Goal: Transaction & Acquisition: Book appointment/travel/reservation

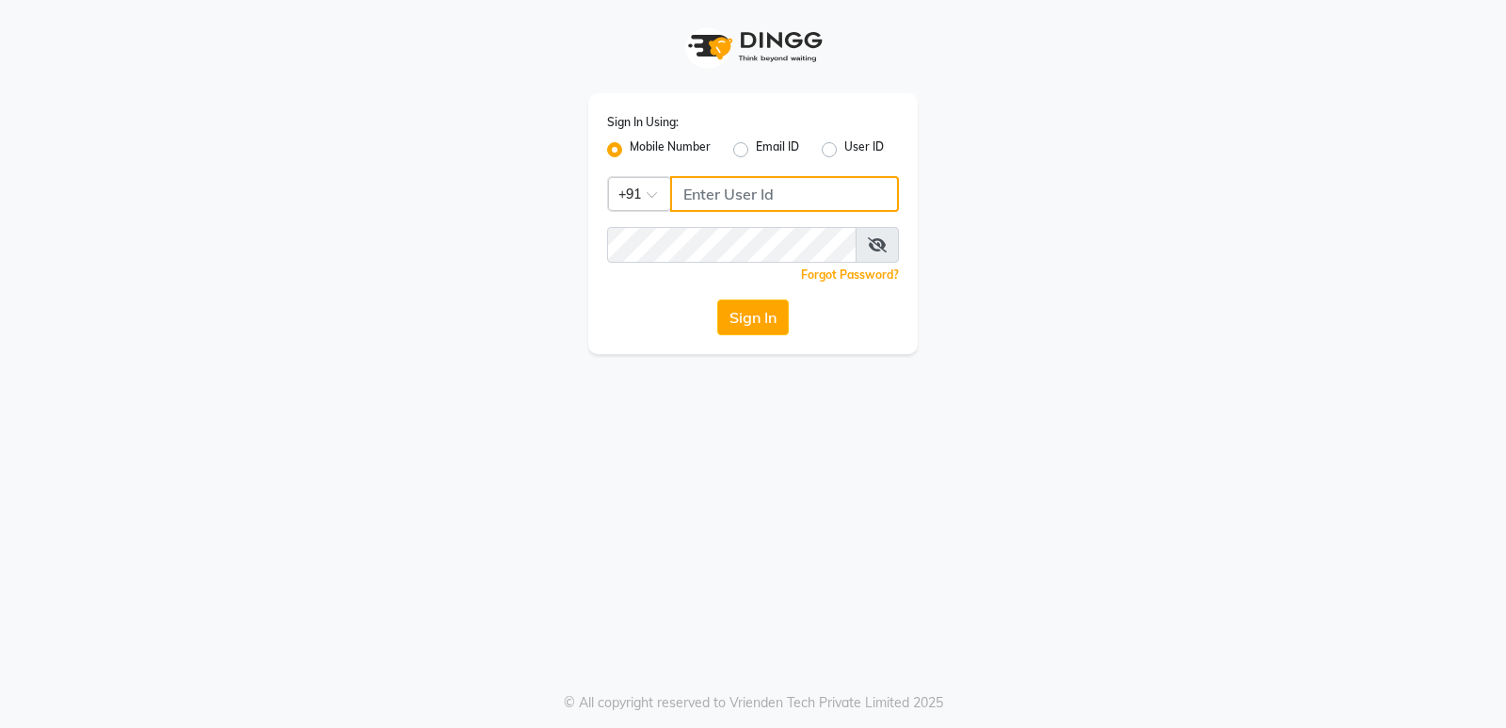
type input "8450981381"
click at [757, 336] on div "Sign In Using: Mobile Number Email ID User ID Country Code × [PHONE_NUMBER] Rem…" at bounding box center [753, 223] width 330 height 261
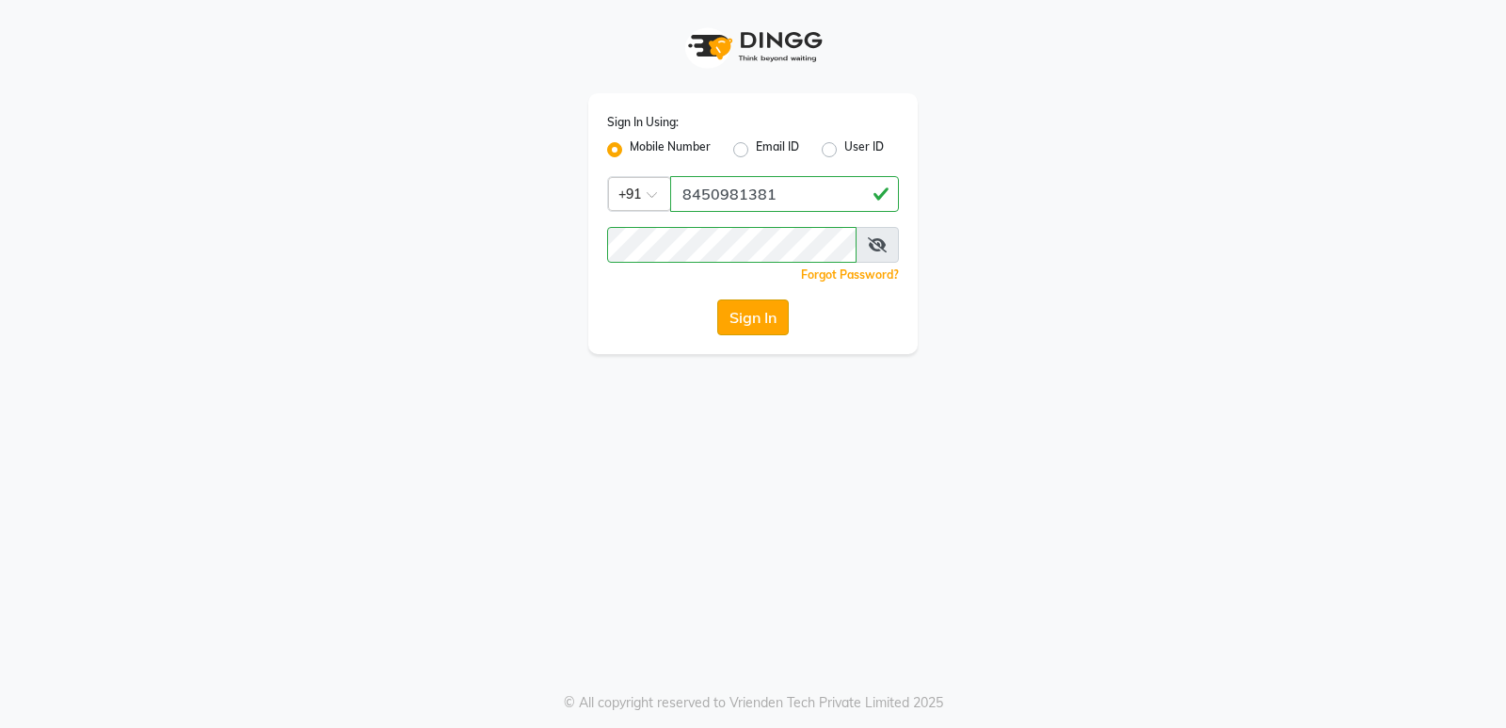
click at [765, 321] on button "Sign In" at bounding box center [753, 317] width 72 height 36
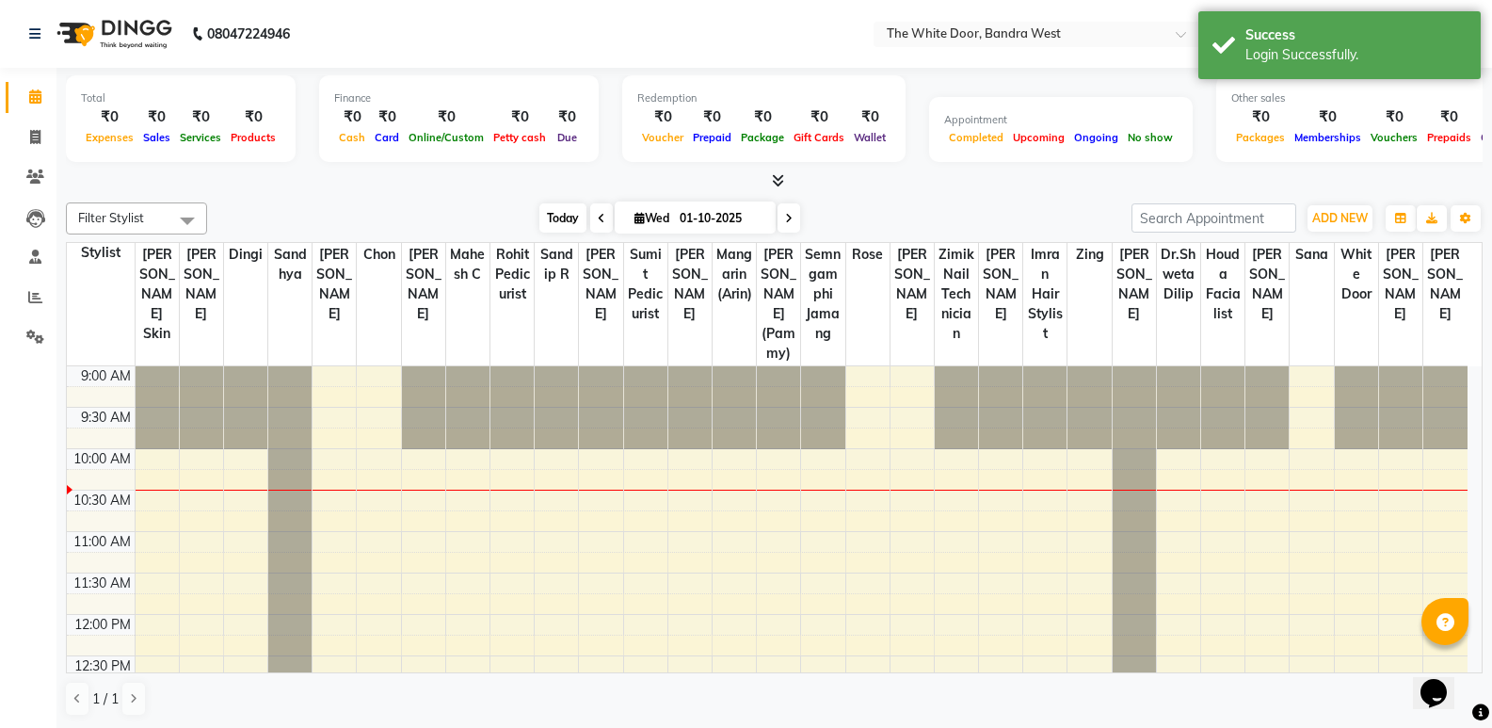
click at [560, 207] on span "Today" at bounding box center [562, 217] width 47 height 29
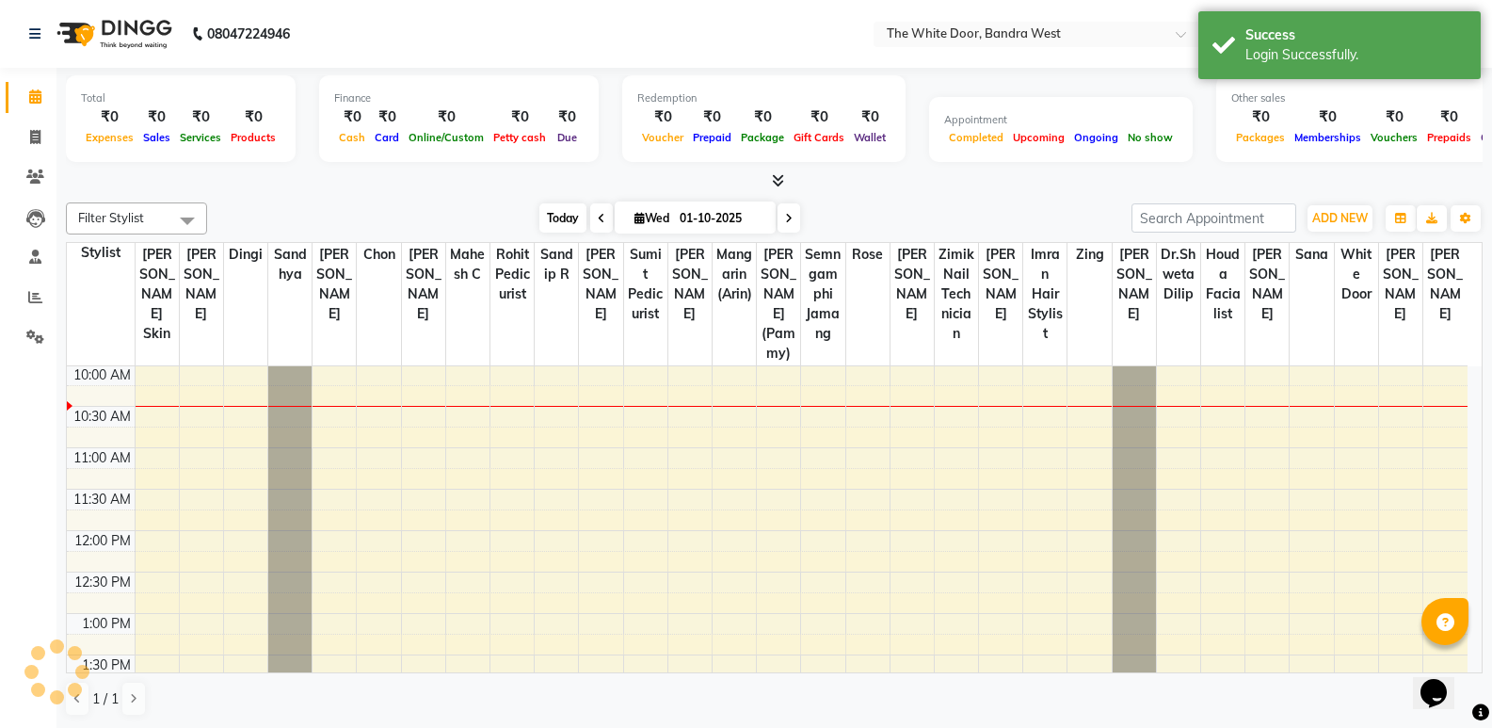
click at [560, 207] on span "Today" at bounding box center [562, 217] width 47 height 29
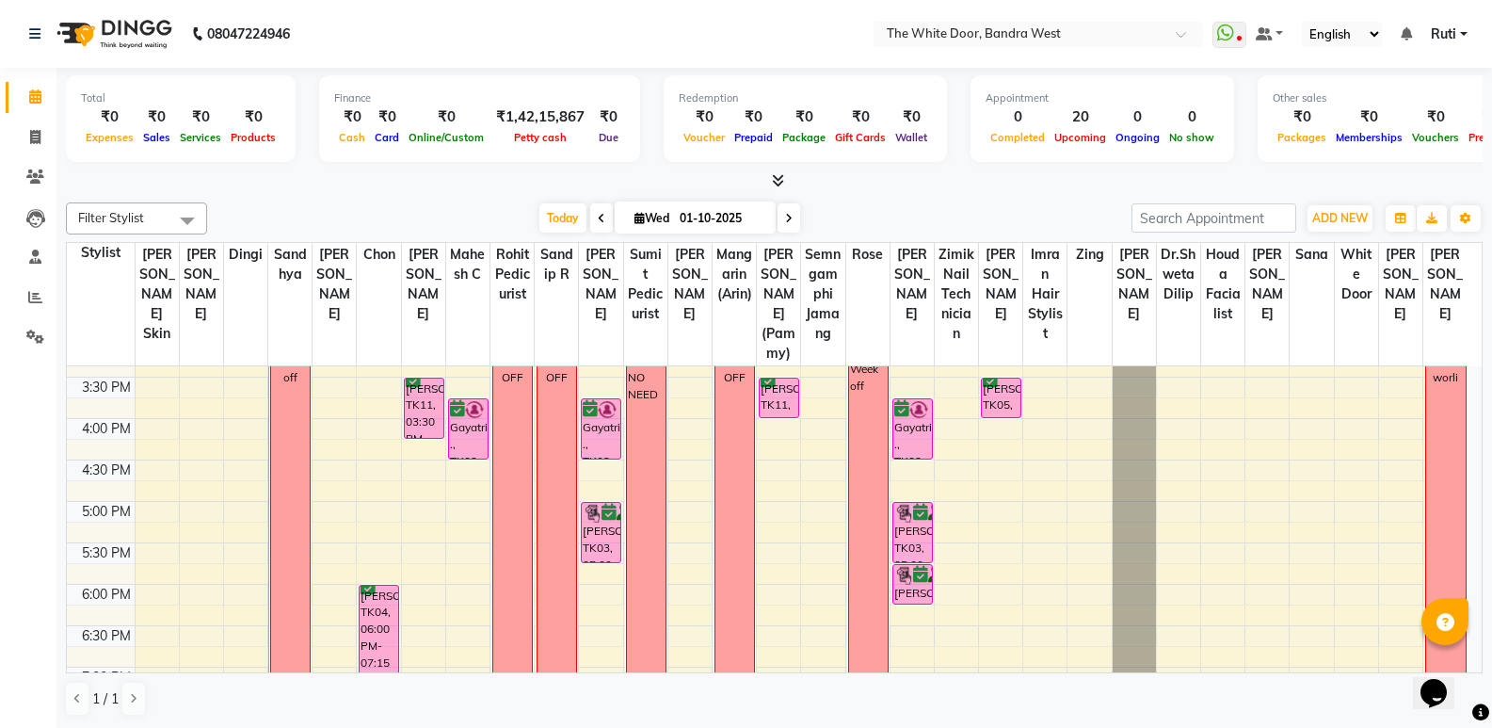
scroll to position [565, 0]
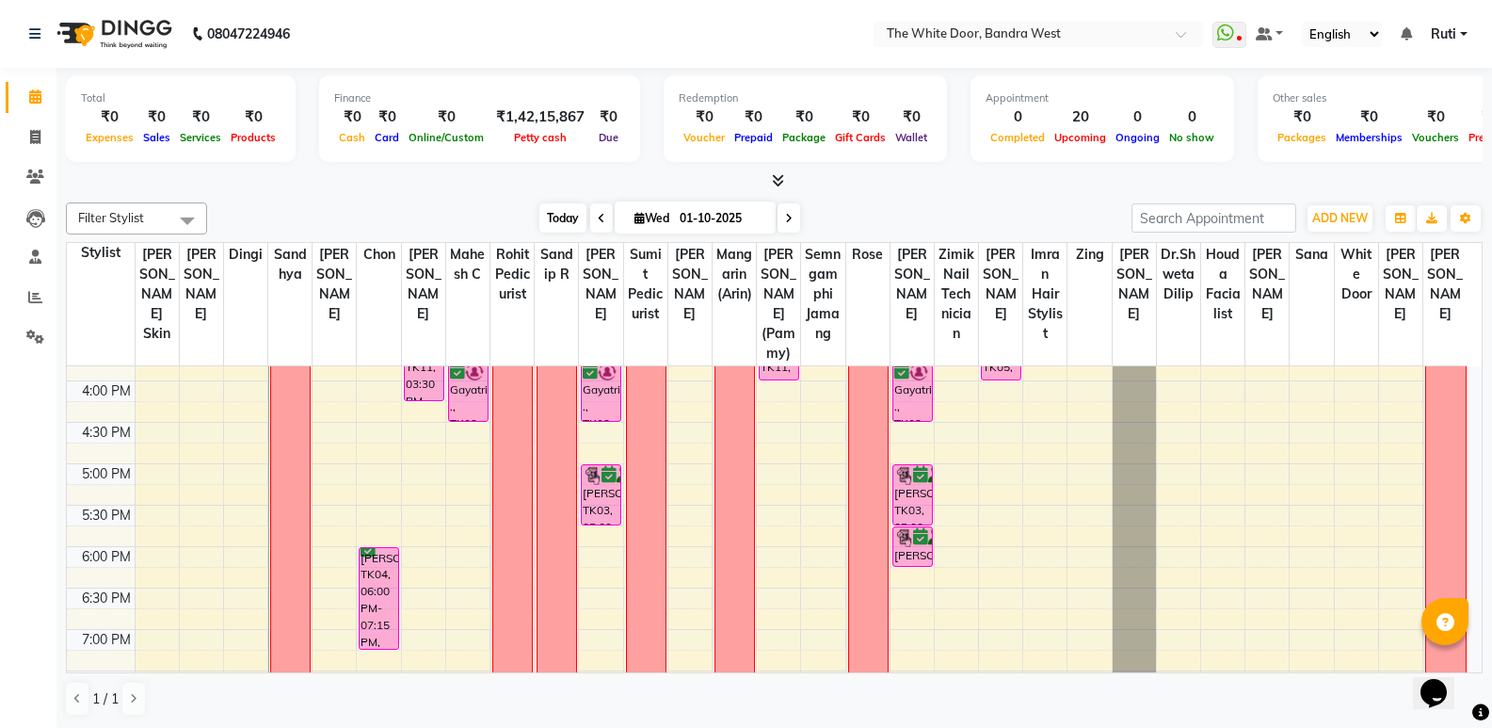
click at [557, 227] on span "Today" at bounding box center [562, 217] width 47 height 29
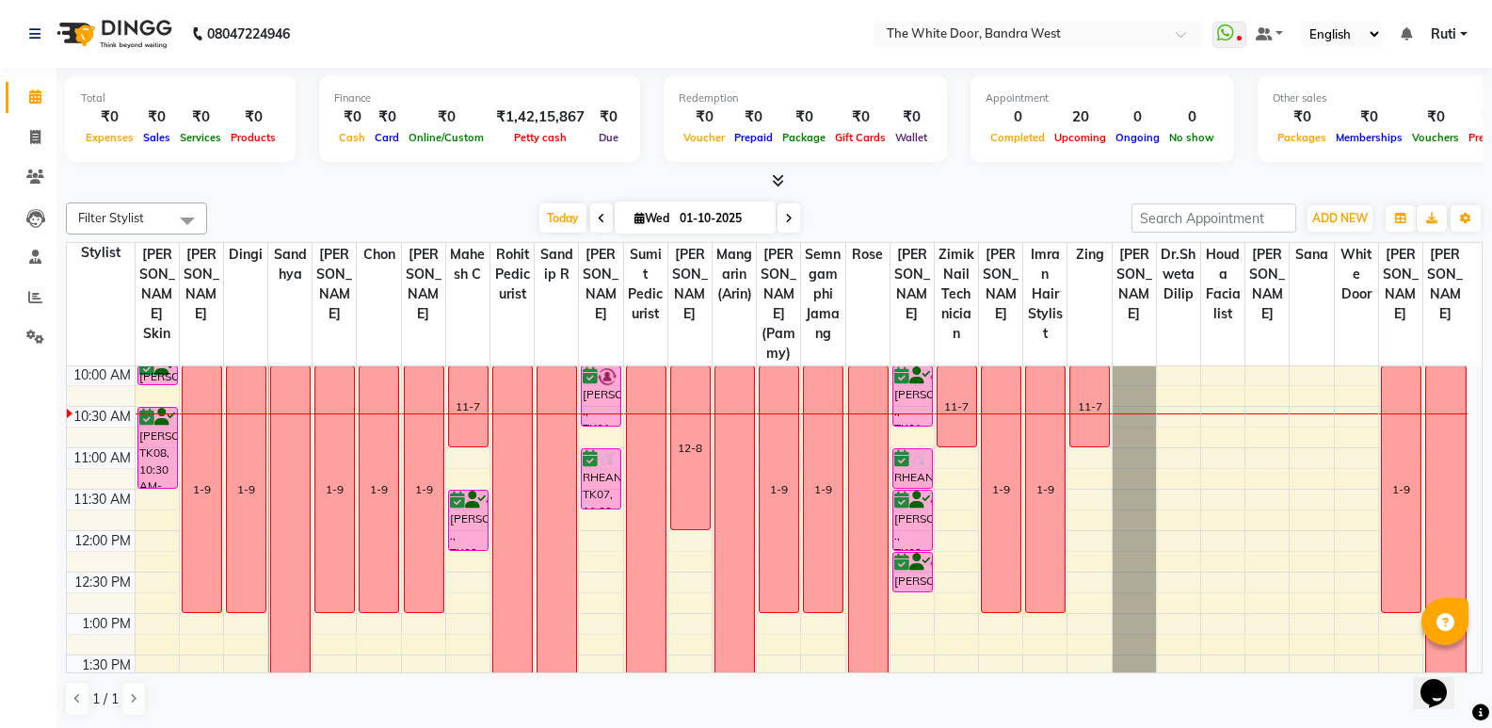
click at [714, 217] on input "01-10-2025" at bounding box center [721, 218] width 94 height 28
select select "10"
select select "2025"
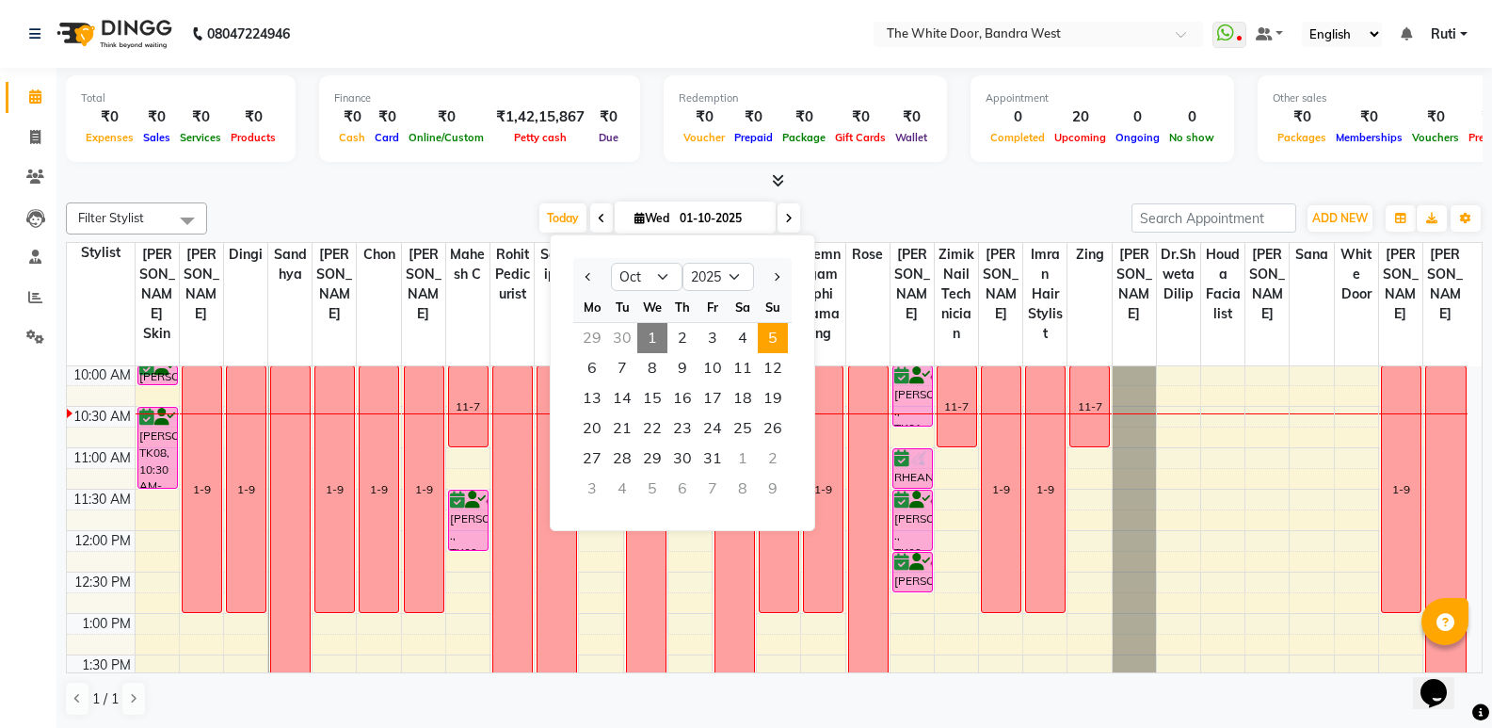
click at [770, 341] on span "5" at bounding box center [773, 338] width 30 height 30
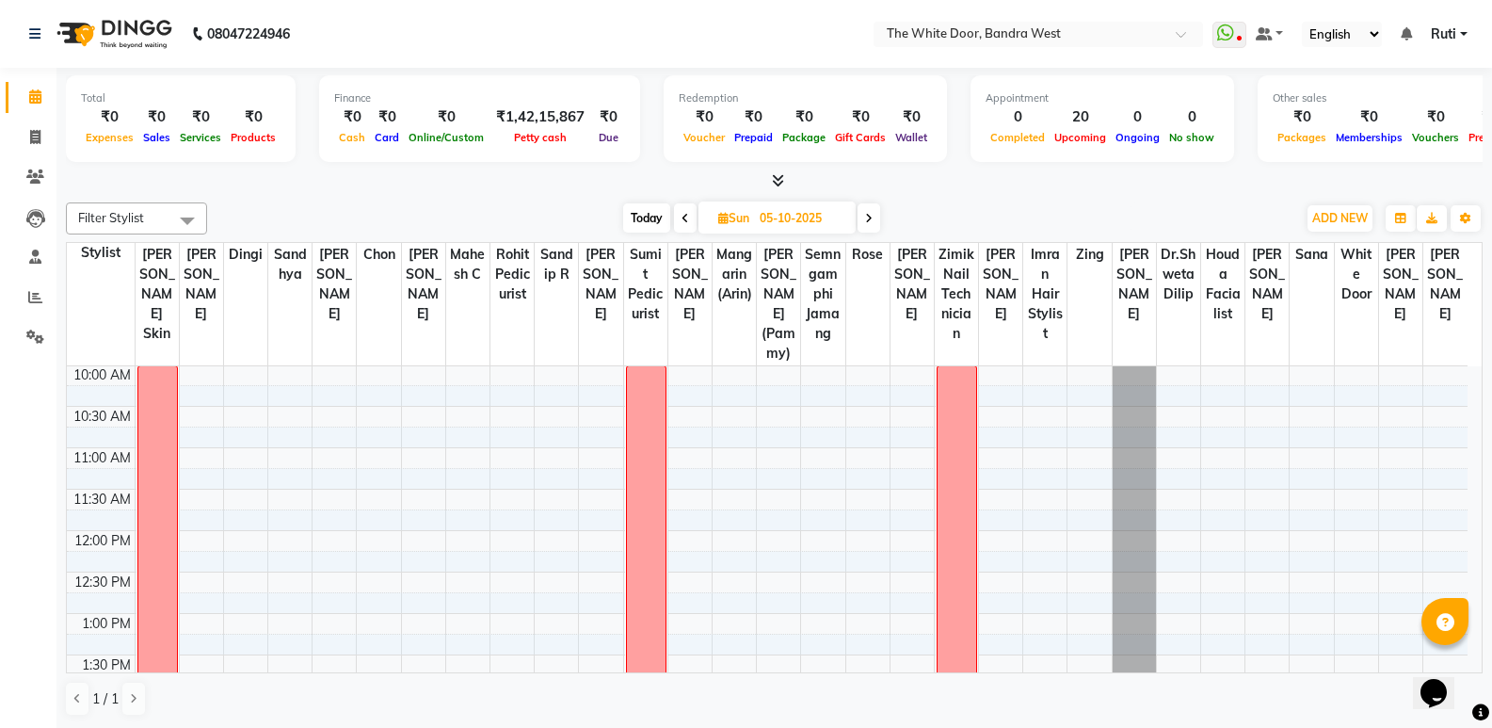
click at [687, 224] on span at bounding box center [685, 217] width 23 height 29
type input "04-10-2025"
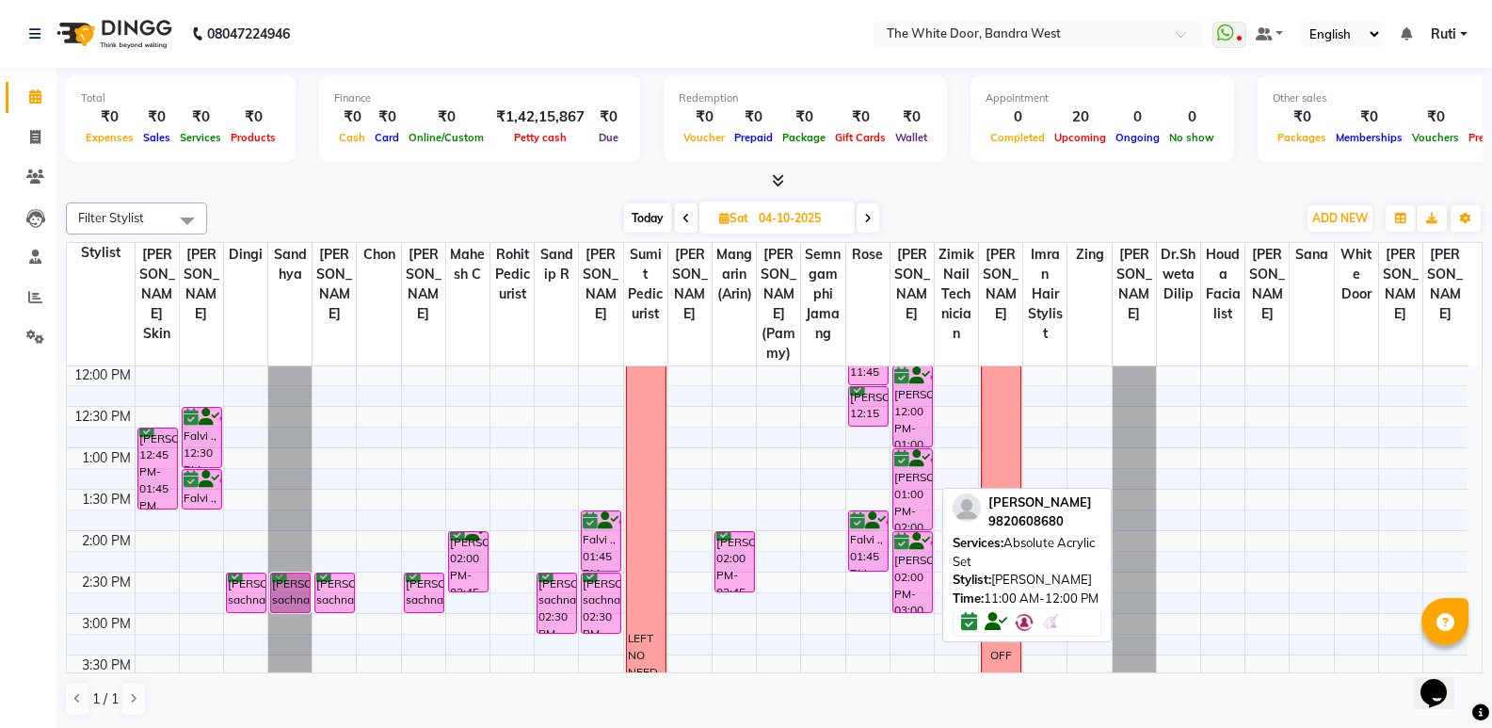
scroll to position [282, 0]
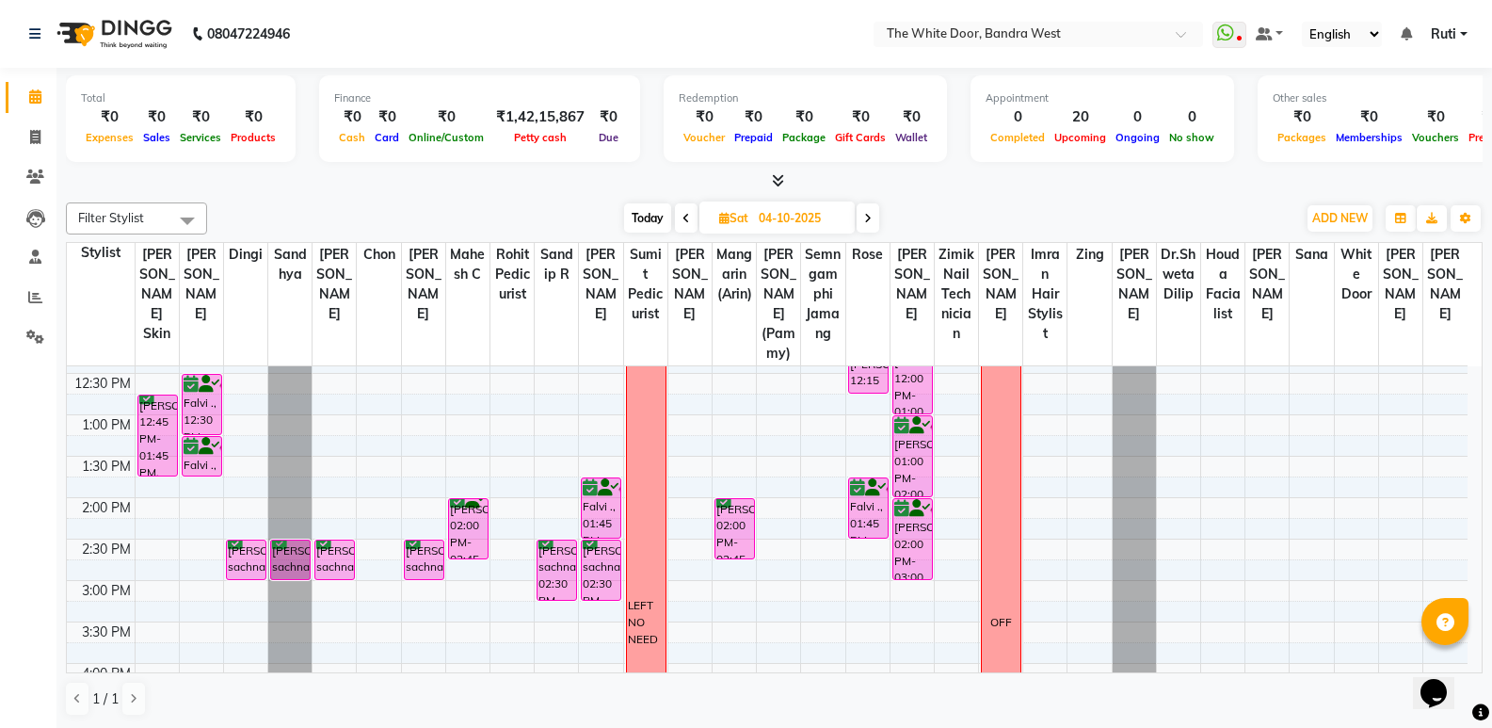
click at [767, 207] on input "04-10-2025" at bounding box center [800, 218] width 94 height 28
select select "10"
select select "2025"
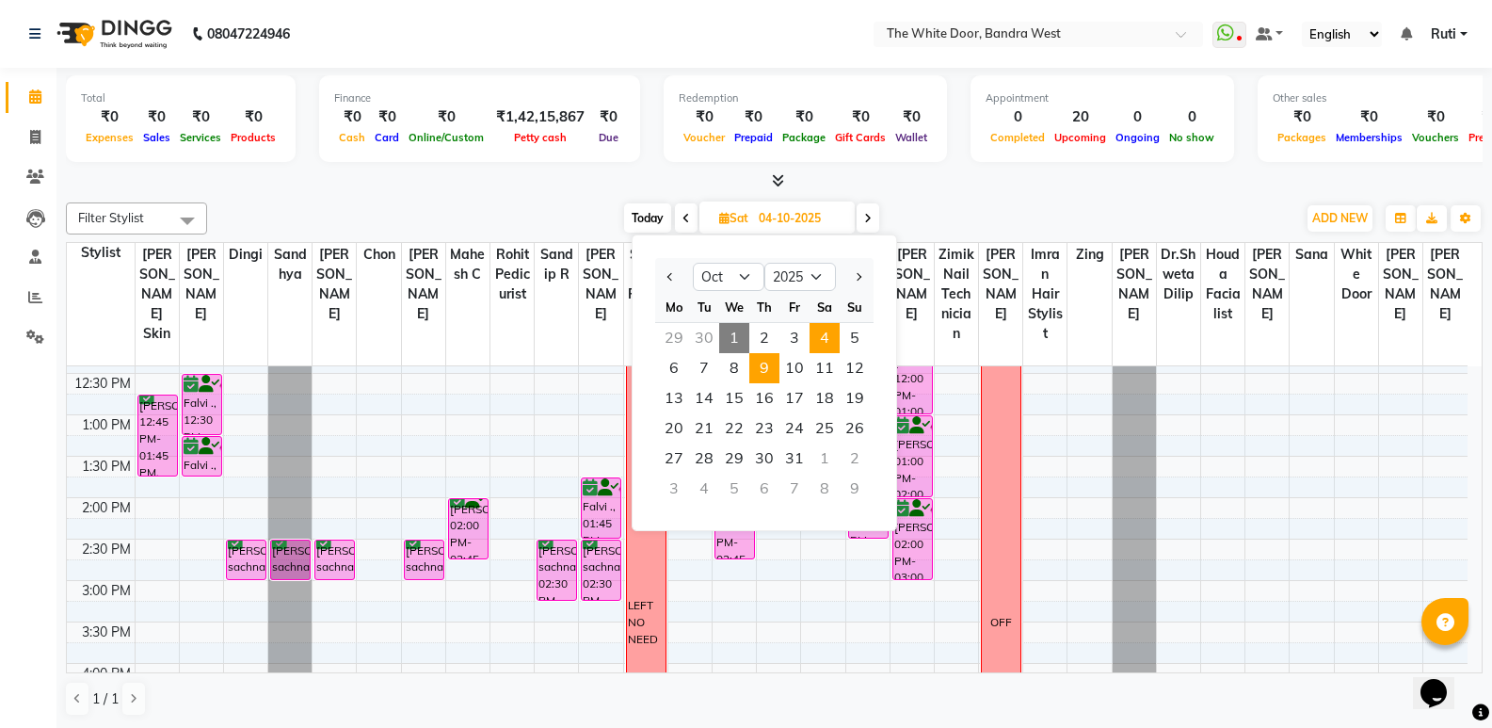
click at [771, 378] on span "9" at bounding box center [764, 368] width 30 height 30
type input "[DATE]"
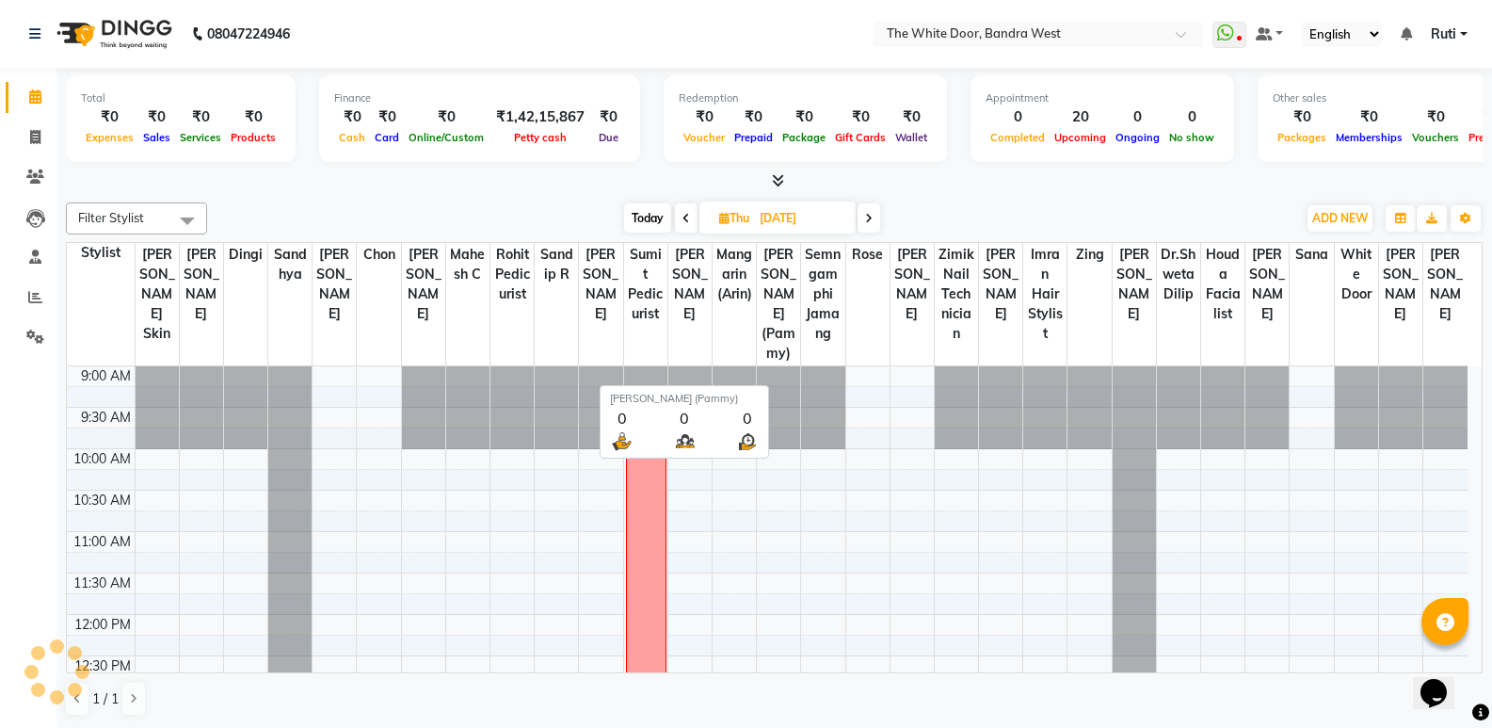
scroll to position [84, 0]
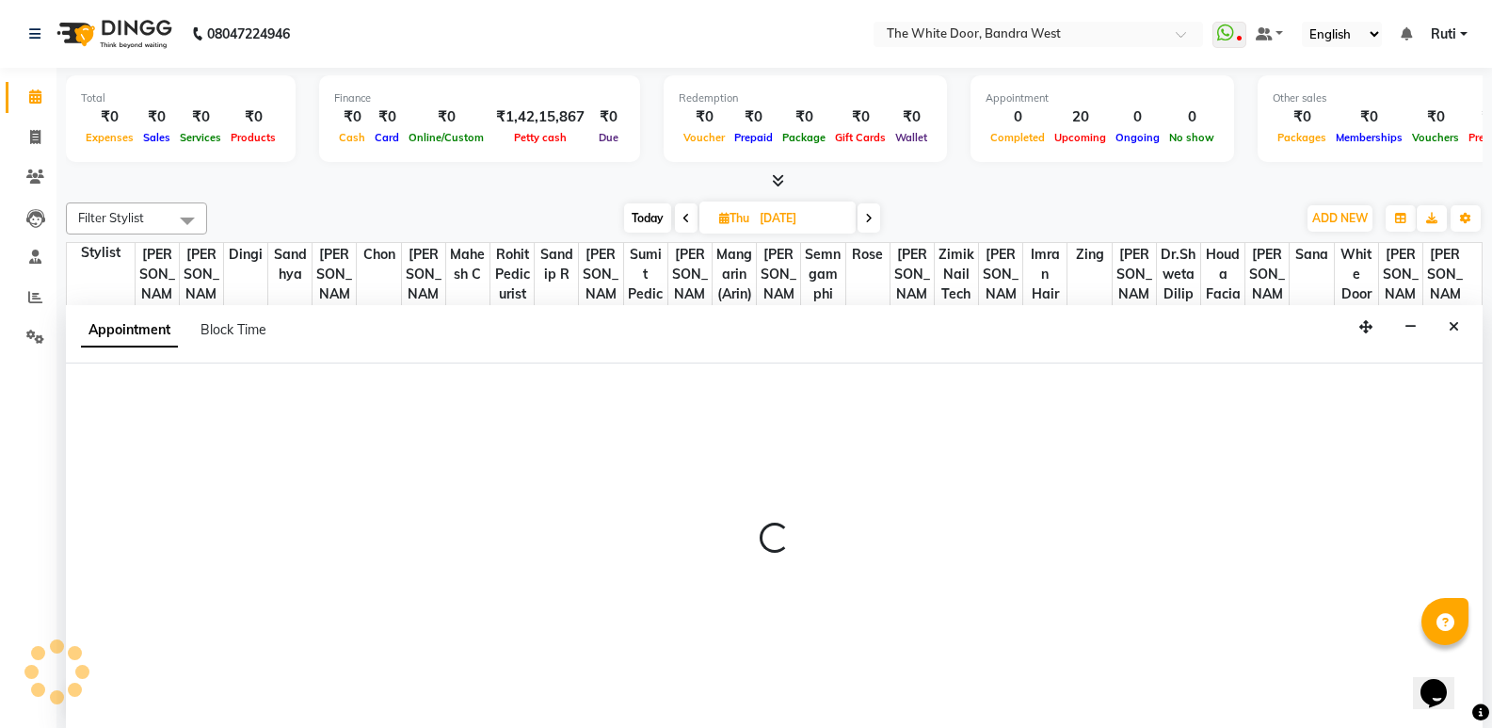
scroll to position [1, 0]
select select "22422"
select select "tentative"
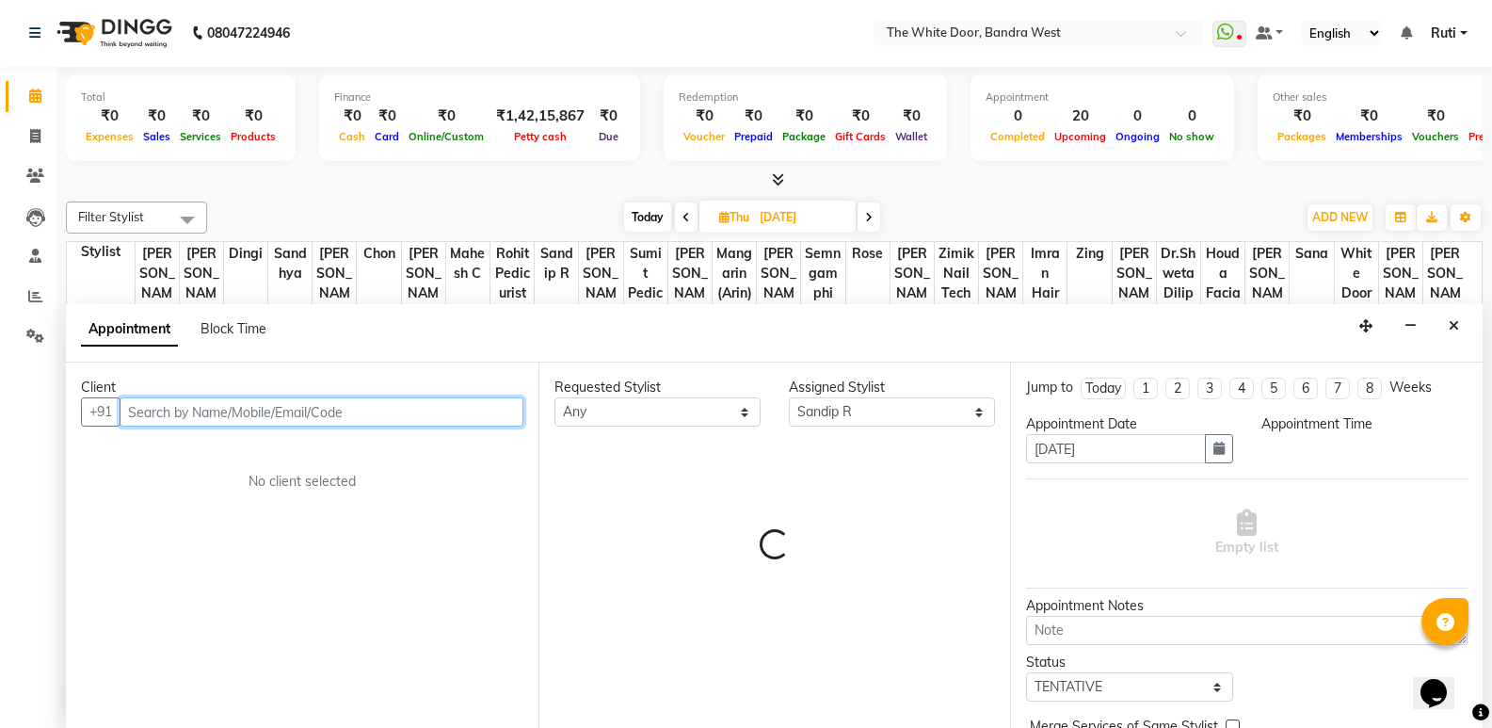
select select "660"
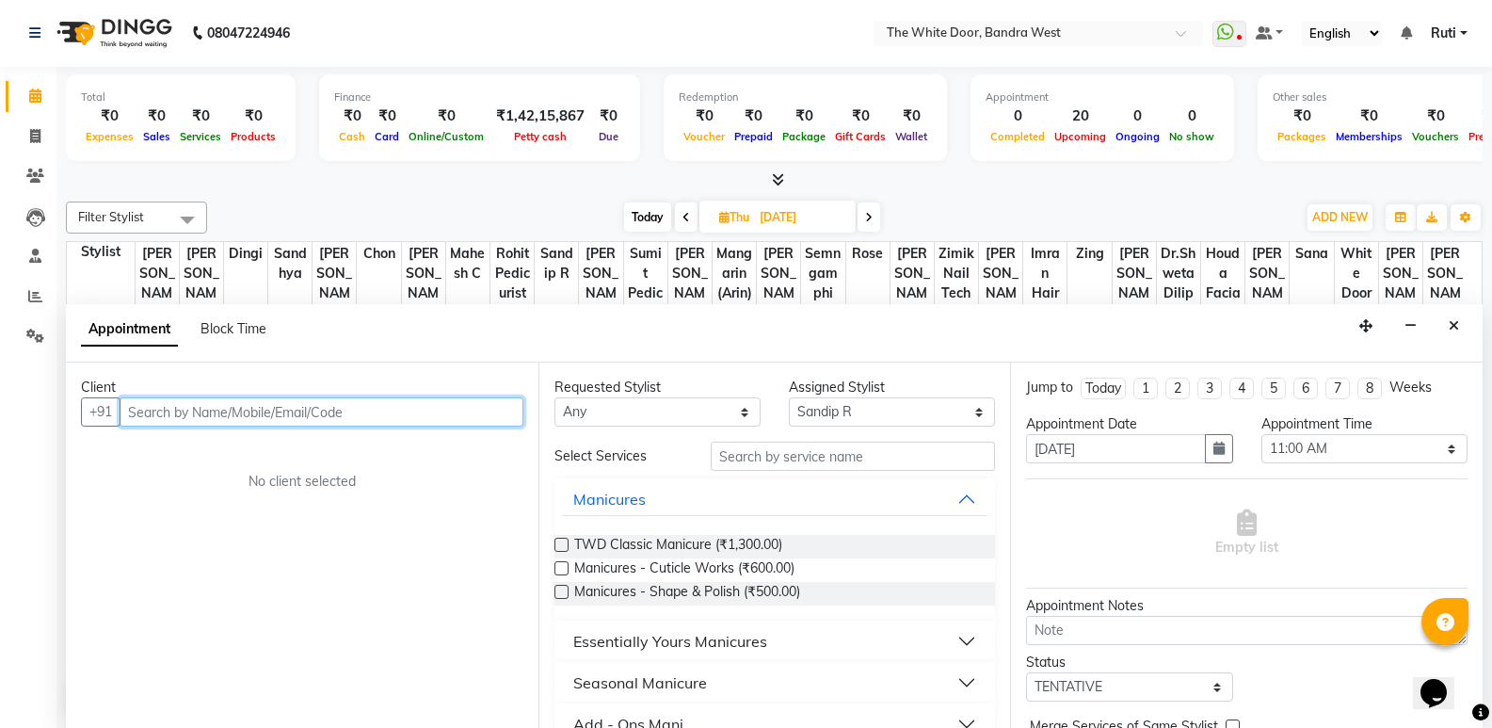
paste input "98204 25040"
click at [177, 410] on input "98204 25040" at bounding box center [283, 411] width 326 height 29
click at [273, 410] on input "9820425040" at bounding box center [283, 411] width 326 height 29
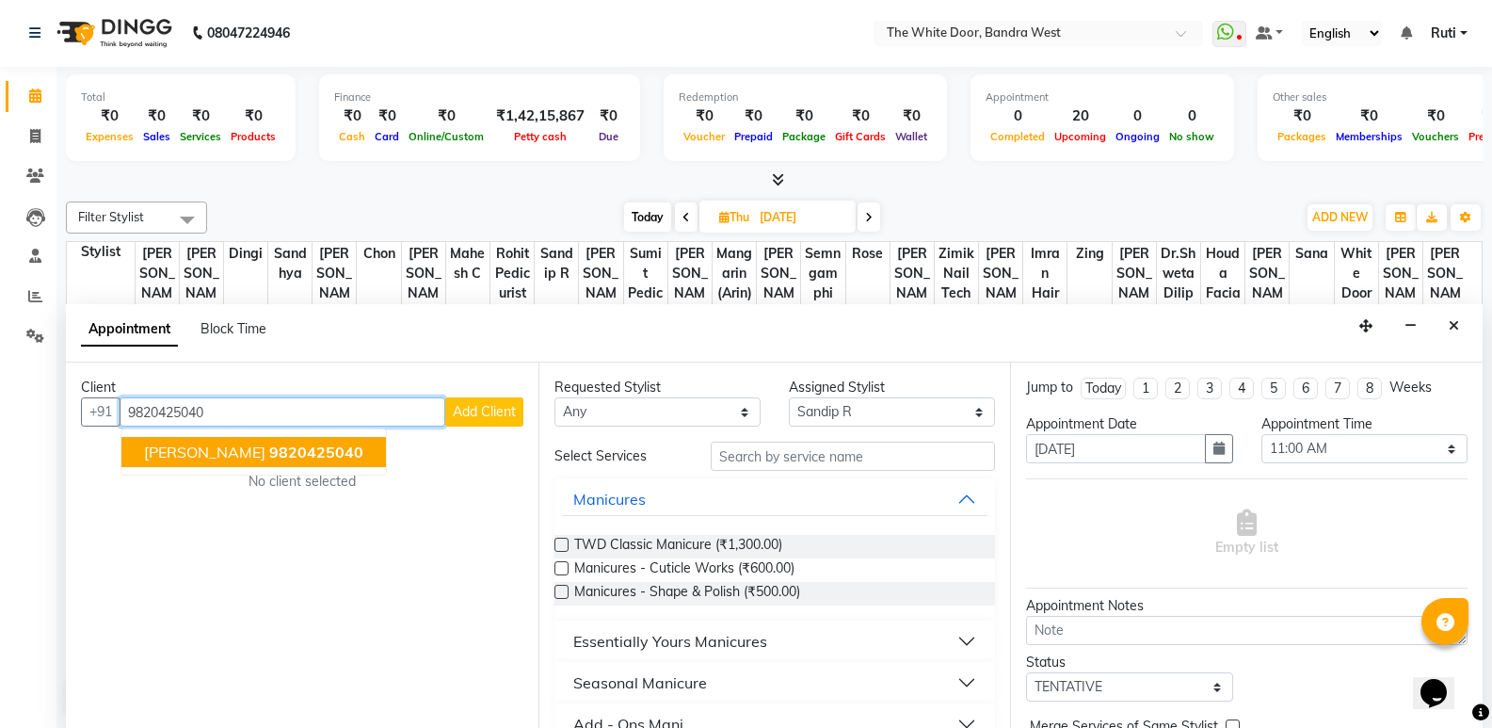
drag, startPoint x: 183, startPoint y: 451, endPoint x: 443, endPoint y: 454, distance: 260.8
click at [187, 452] on span "[PERSON_NAME]" at bounding box center [204, 452] width 121 height 19
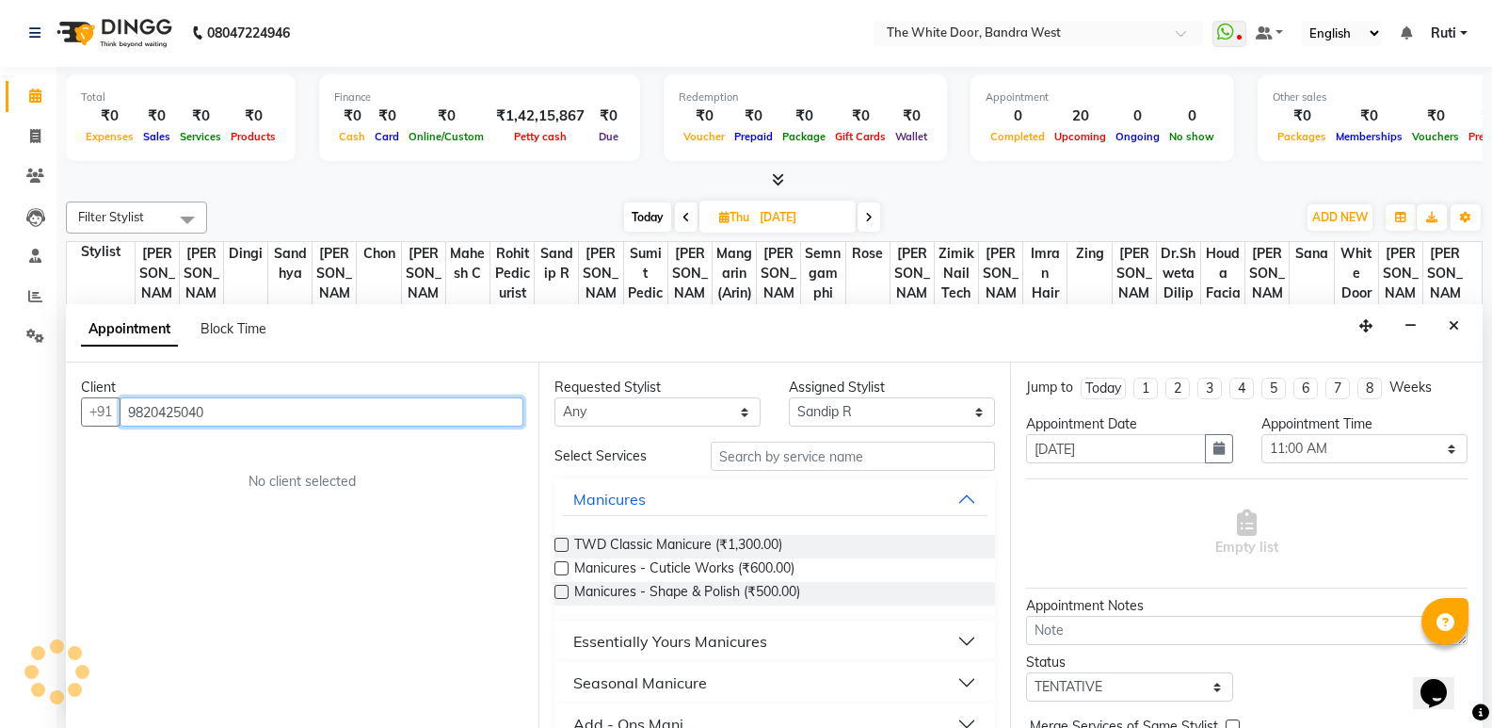
type input "9820425040"
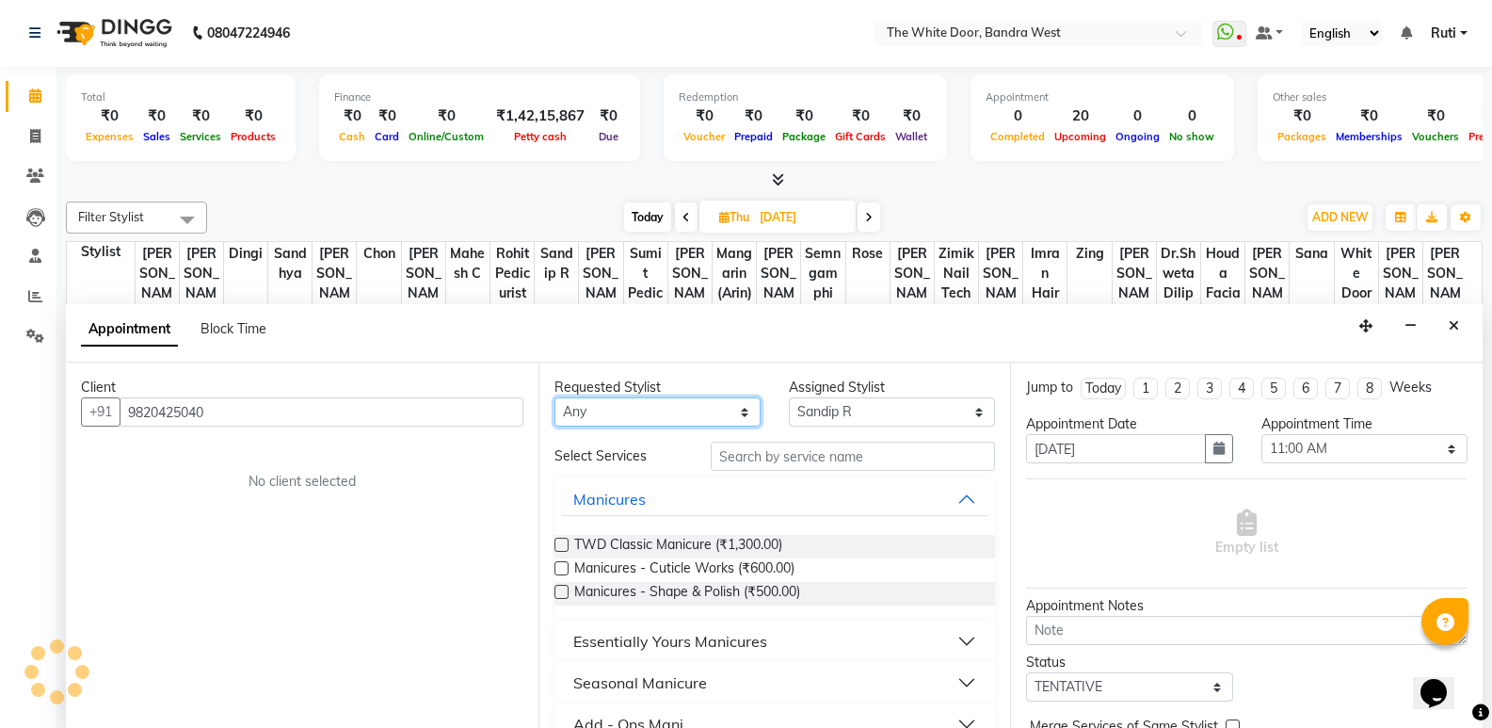
click at [624, 421] on select "Any [PERSON_NAME] Skin [PERSON_NAME] Dingi Dr.Shweta [PERSON_NAME] [PERSON_NAME…" at bounding box center [658, 411] width 206 height 29
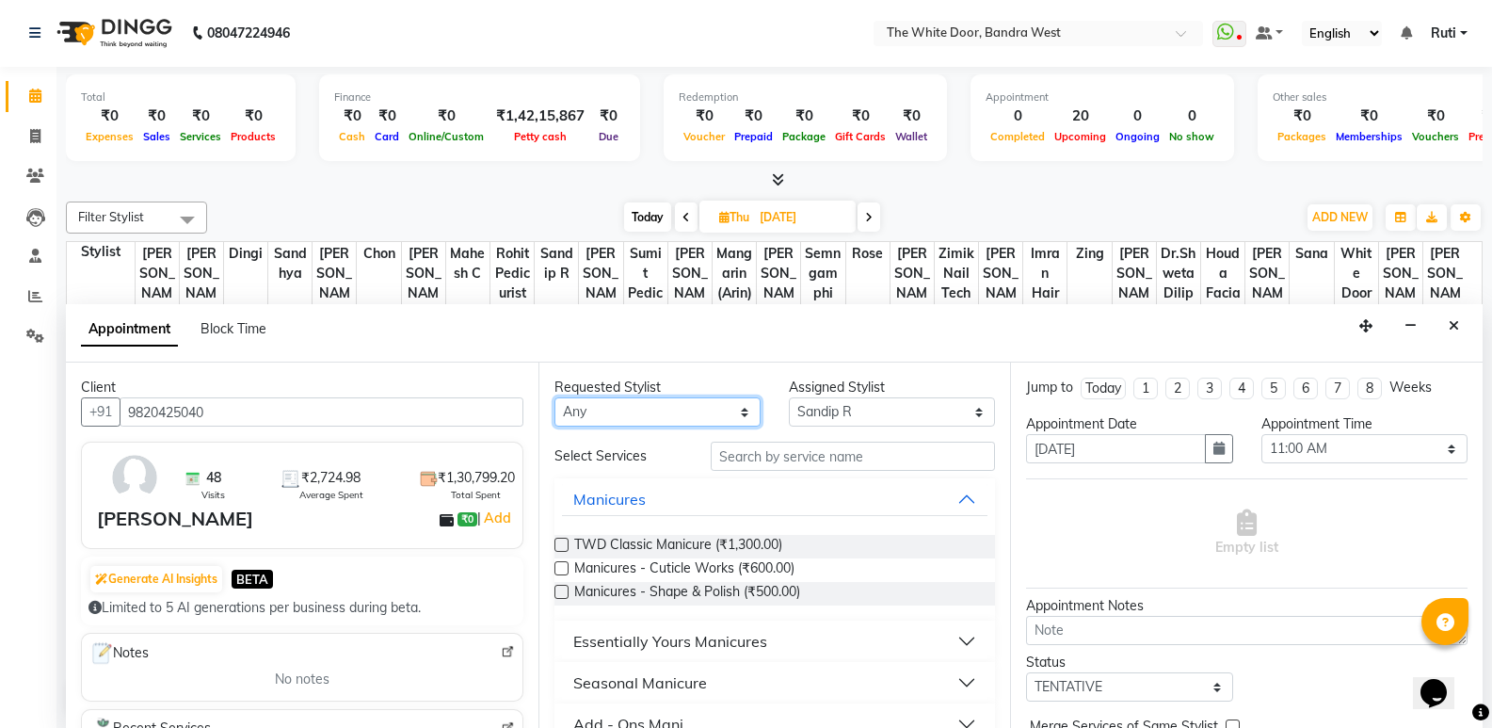
select select "22332"
click at [624, 421] on select "Any [PERSON_NAME] Skin [PERSON_NAME] Dingi Dr.Shweta [PERSON_NAME] [PERSON_NAME…" at bounding box center [658, 411] width 206 height 29
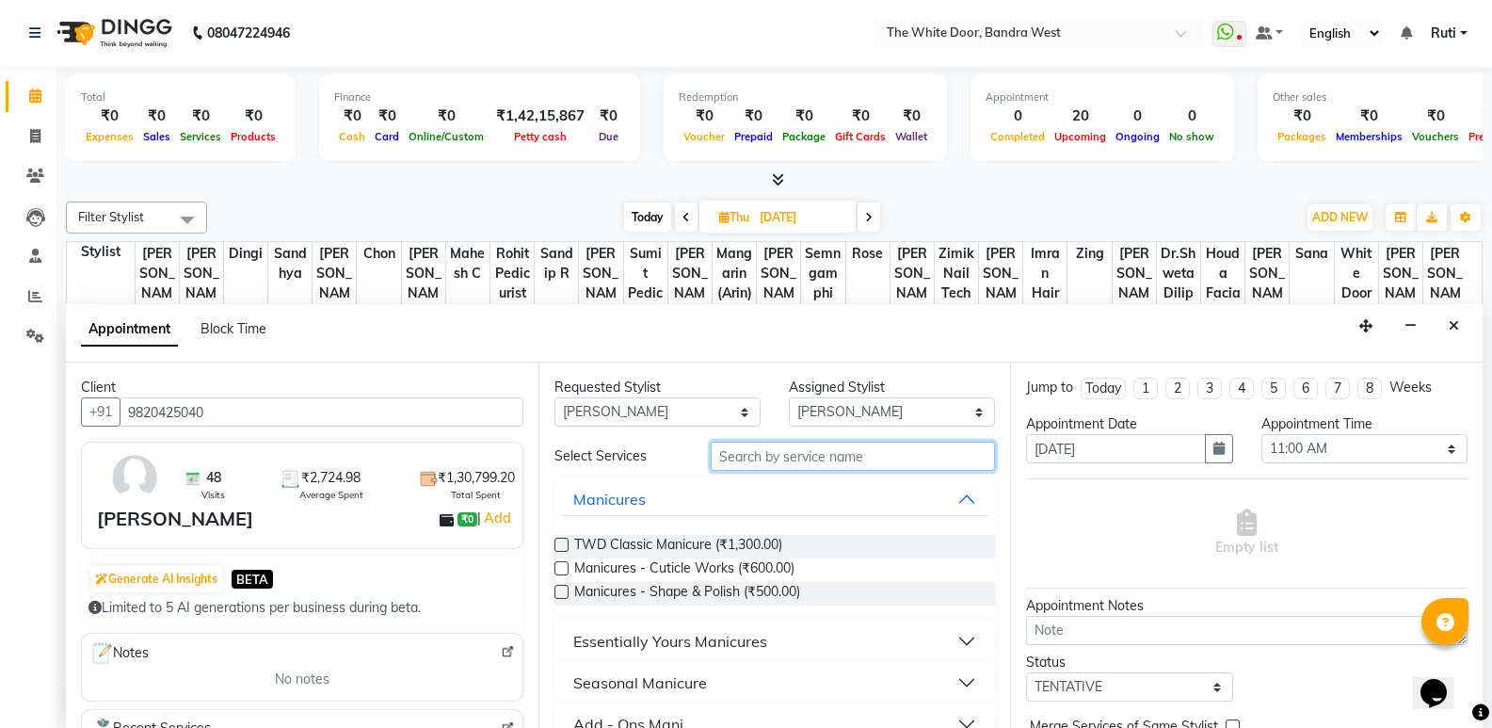
click at [769, 454] on input "text" at bounding box center [853, 456] width 284 height 29
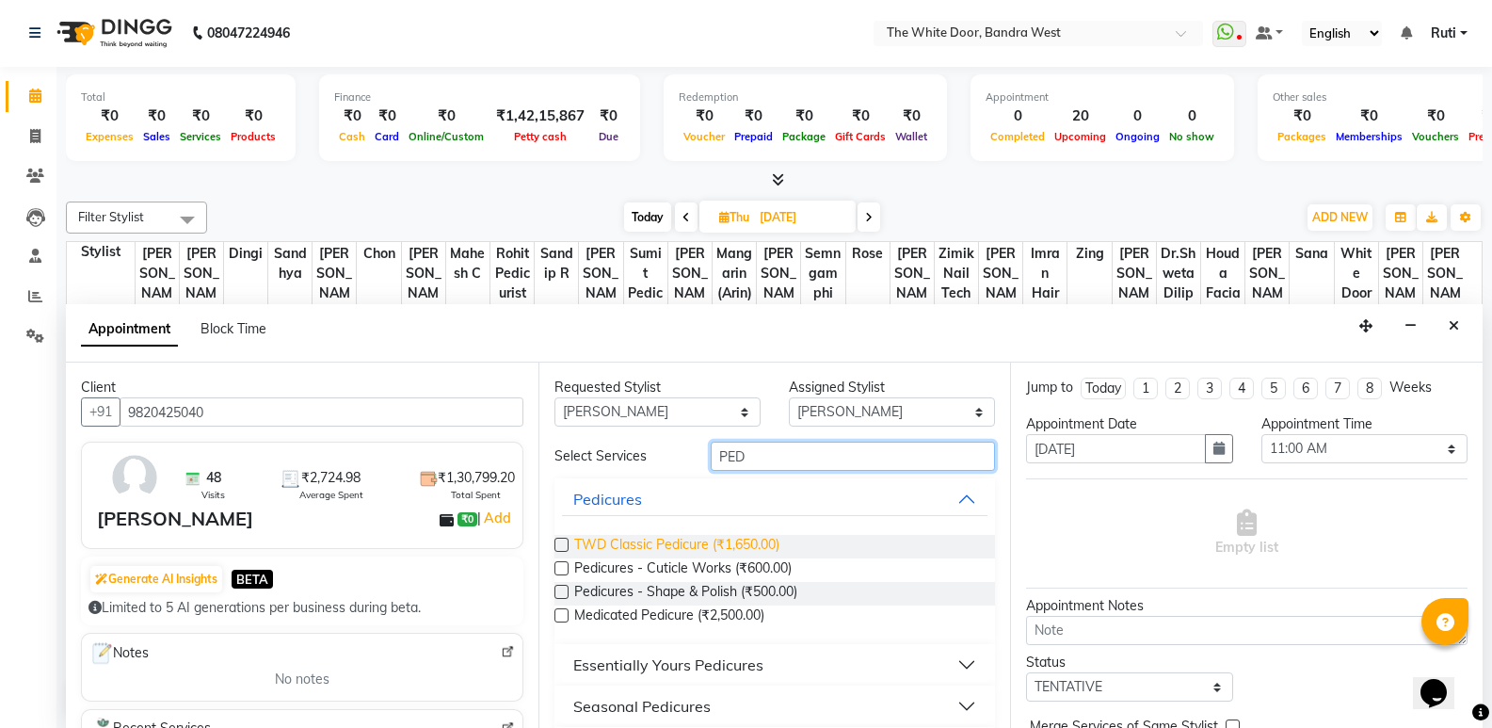
type input "PED"
click at [711, 539] on span "TWD Classic Pedicure (₹1,650.00)" at bounding box center [676, 547] width 205 height 24
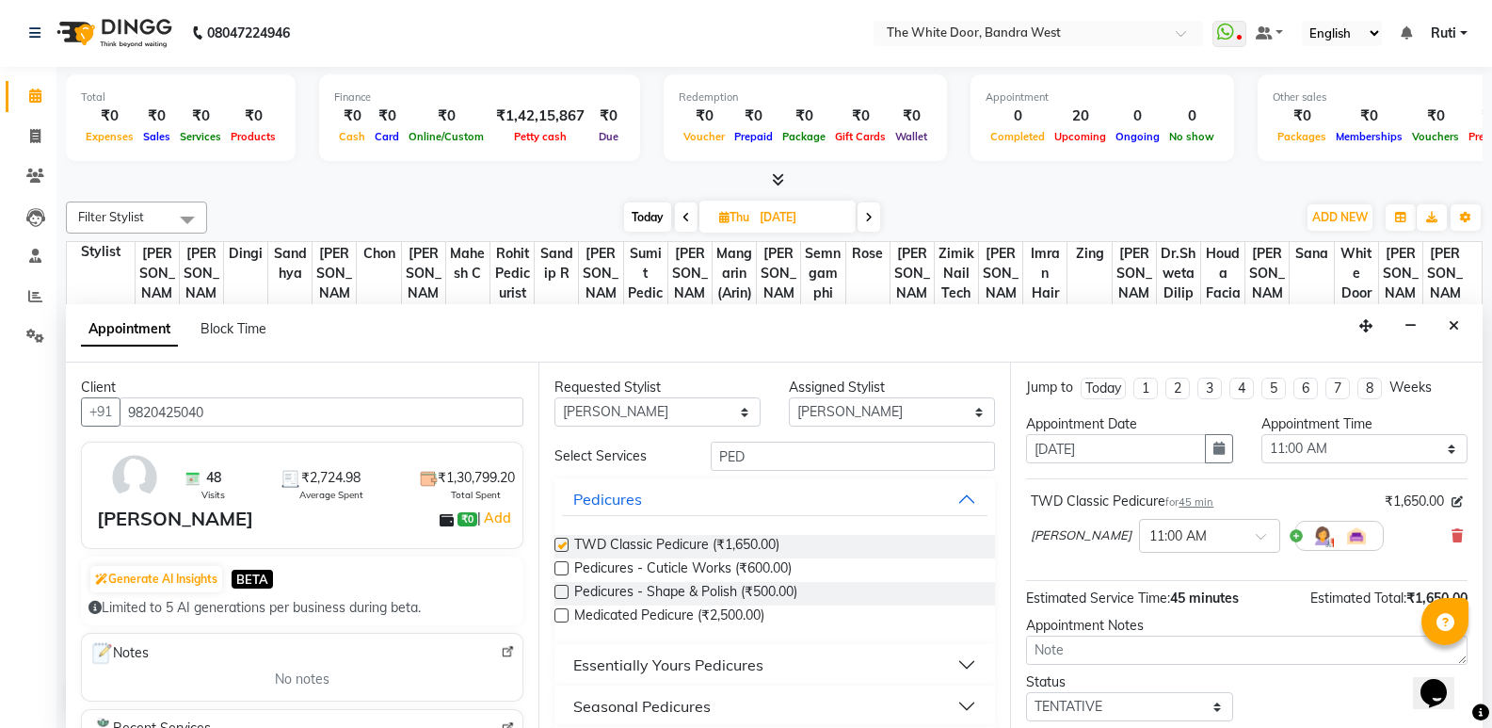
checkbox input "false"
drag, startPoint x: 1167, startPoint y: 542, endPoint x: 1168, endPoint y: 555, distance: 13.2
click at [1168, 542] on input "text" at bounding box center [1191, 534] width 83 height 20
click at [1156, 651] on div "11:15 AM" at bounding box center [1209, 650] width 139 height 35
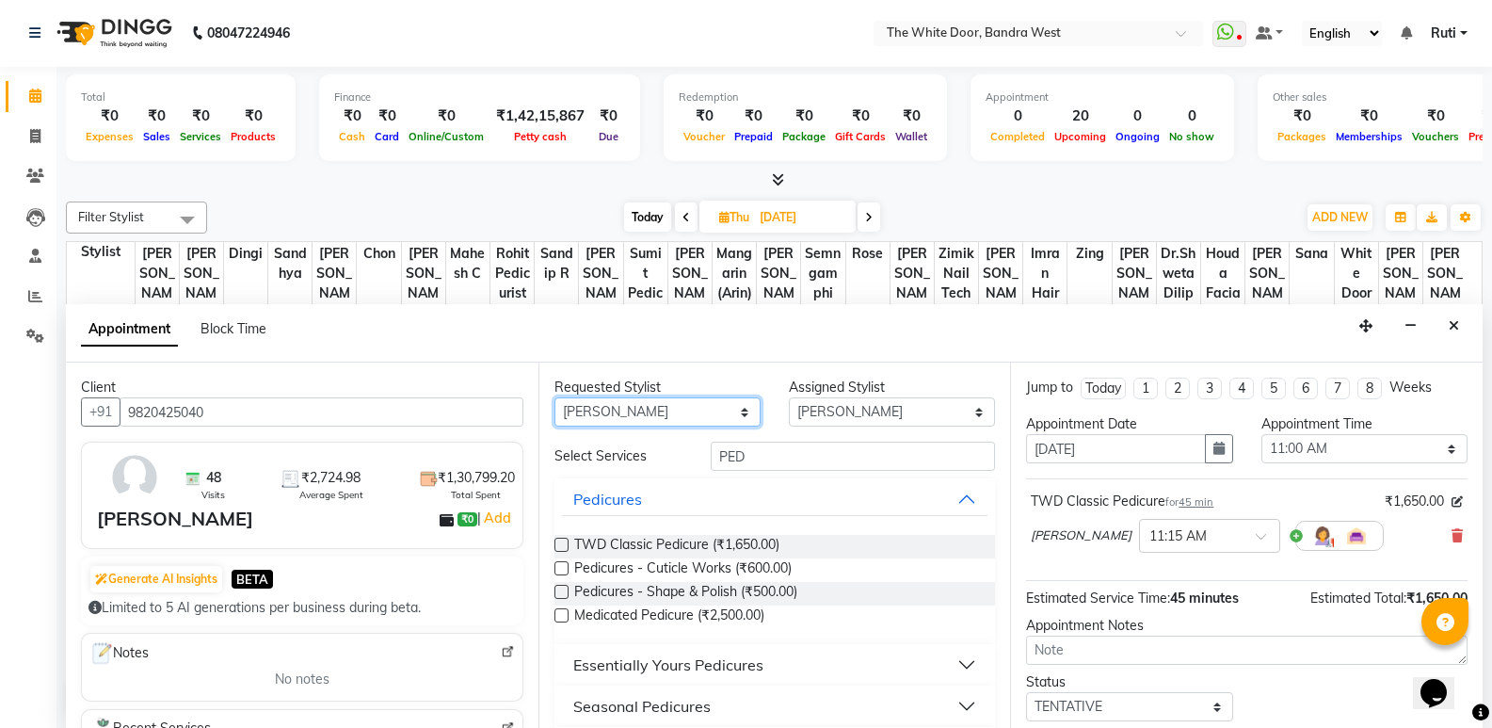
click at [644, 420] on select "Any [PERSON_NAME] Skin [PERSON_NAME] Dingi Dr.Shweta [PERSON_NAME] [PERSON_NAME…" at bounding box center [658, 411] width 206 height 29
select select "null"
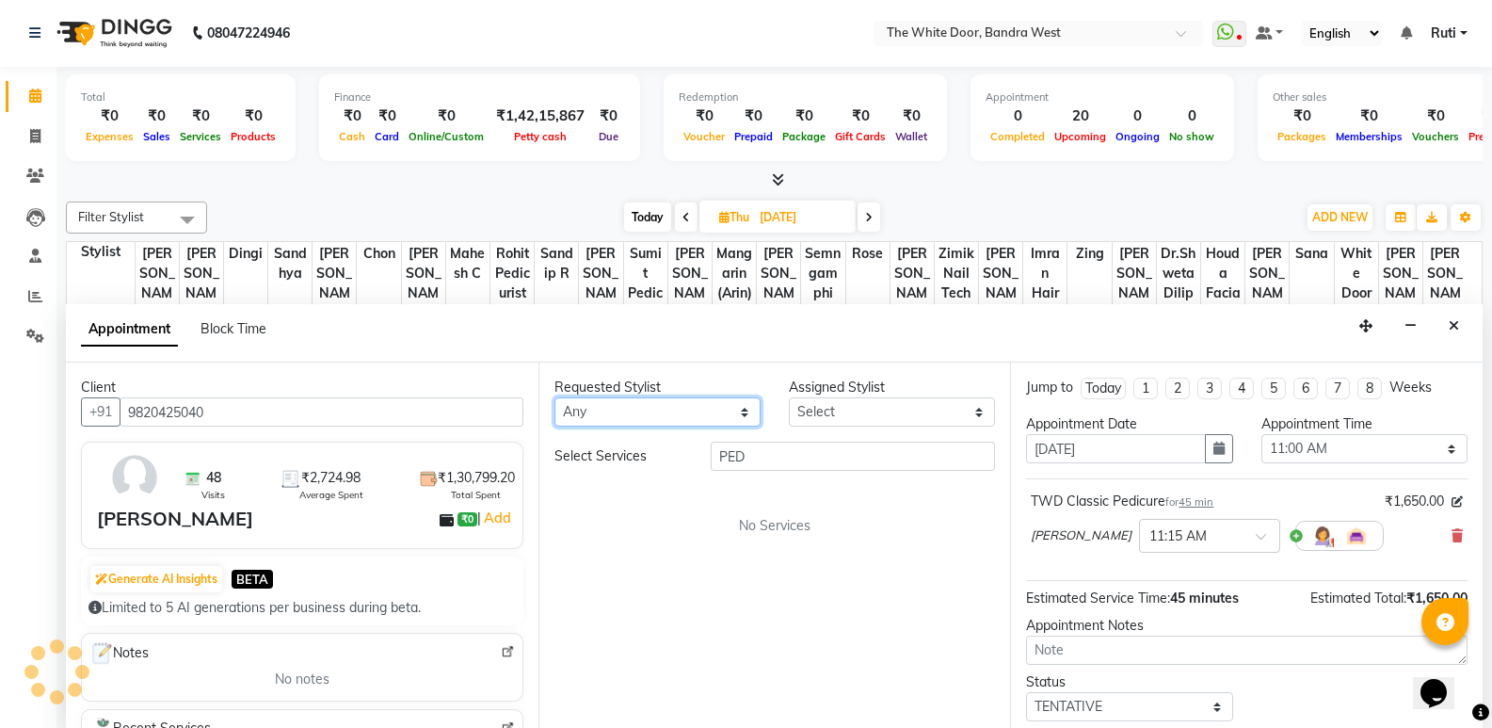
click at [644, 420] on select "Any [PERSON_NAME] Skin [PERSON_NAME] Dingi Dr.Shweta [PERSON_NAME] [PERSON_NAME…" at bounding box center [658, 411] width 206 height 29
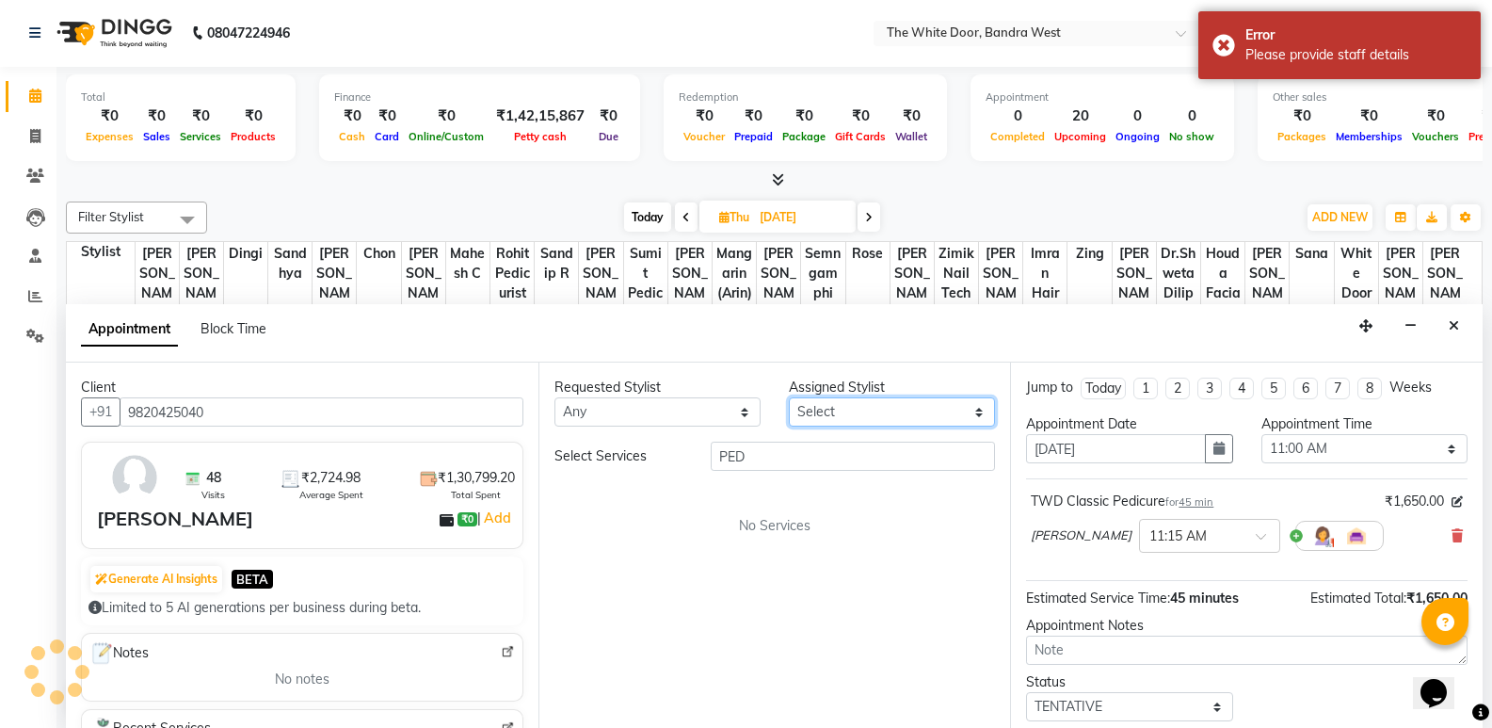
click at [871, 418] on select "Select [PERSON_NAME] Skin [PERSON_NAME] Dingi Dr.Shweta [PERSON_NAME] [PERSON_N…" at bounding box center [892, 411] width 206 height 29
select select "57439"
click at [789, 397] on select "Select [PERSON_NAME] Skin [PERSON_NAME] Dingi Dr.Shweta [PERSON_NAME] [PERSON_N…" at bounding box center [892, 411] width 206 height 29
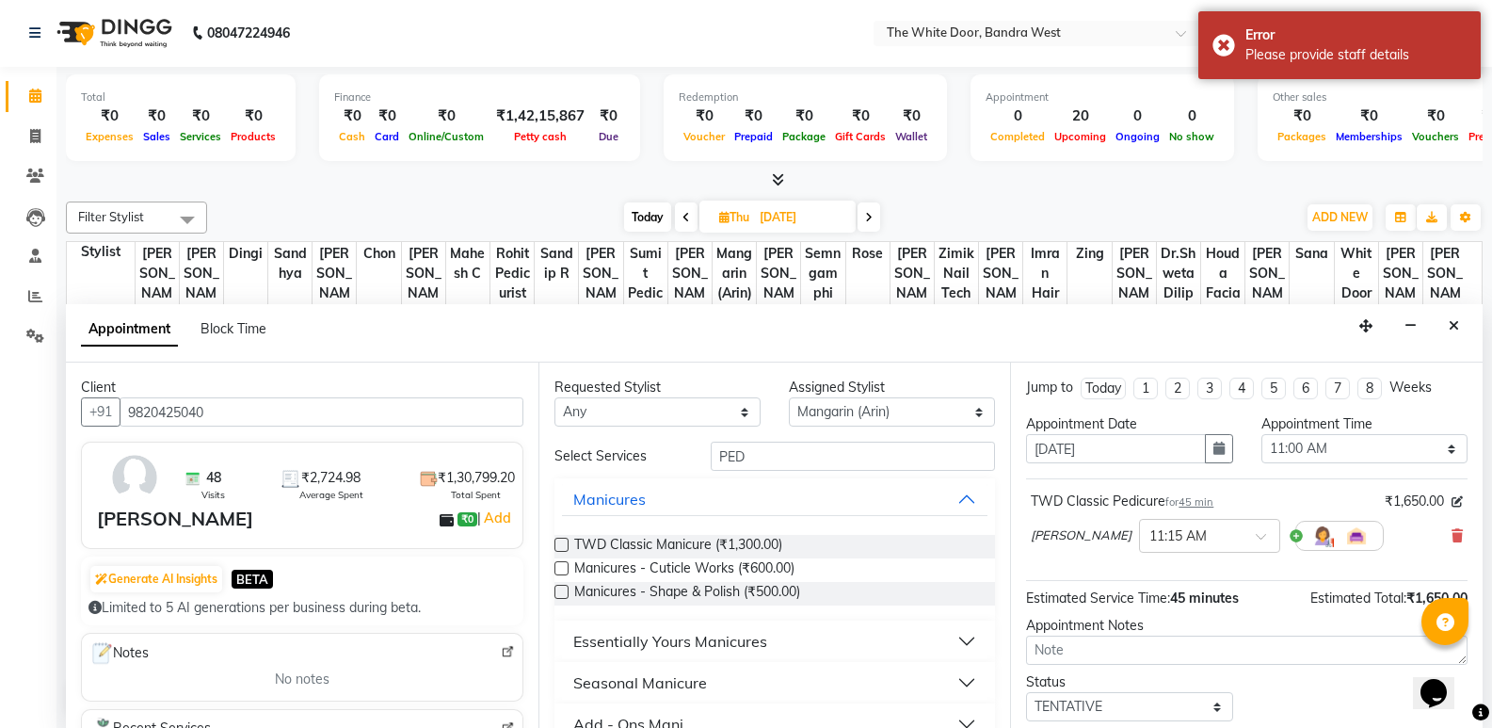
click at [833, 465] on input "PED" at bounding box center [853, 456] width 284 height 29
click at [834, 464] on input "PED" at bounding box center [853, 456] width 284 height 29
type input "G"
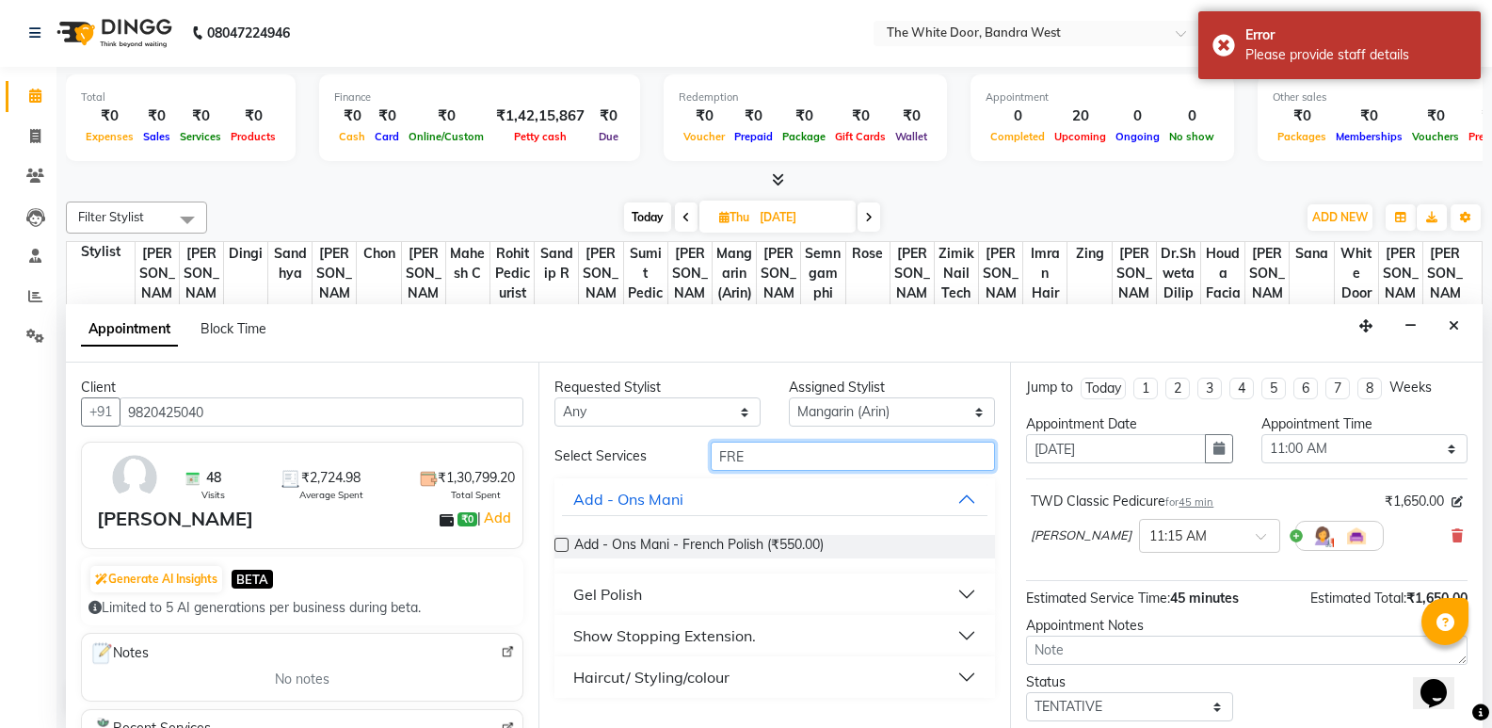
type input "FRE"
click at [655, 583] on button "Gel Polish" at bounding box center [775, 594] width 427 height 34
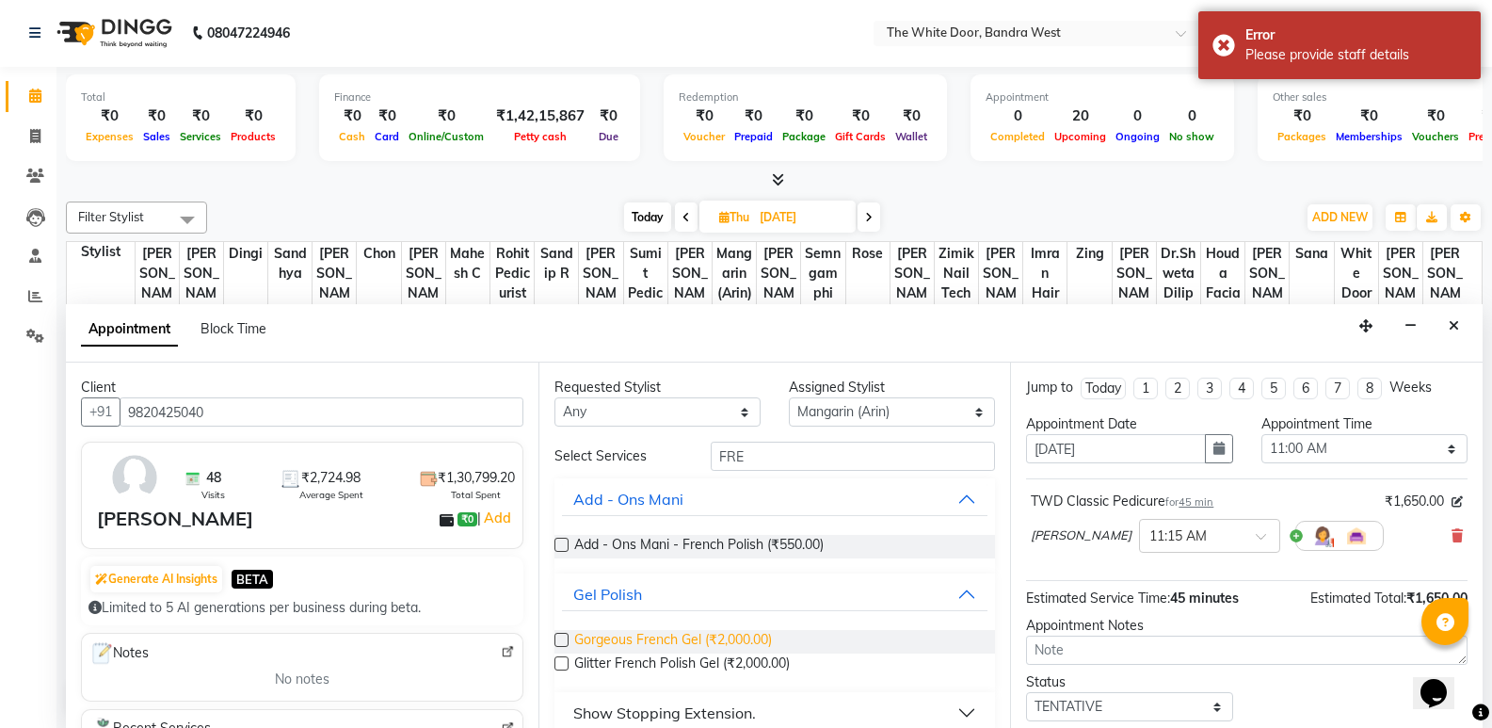
click at [665, 635] on span "Gorgeous French Gel (₹2,000.00)" at bounding box center [673, 642] width 198 height 24
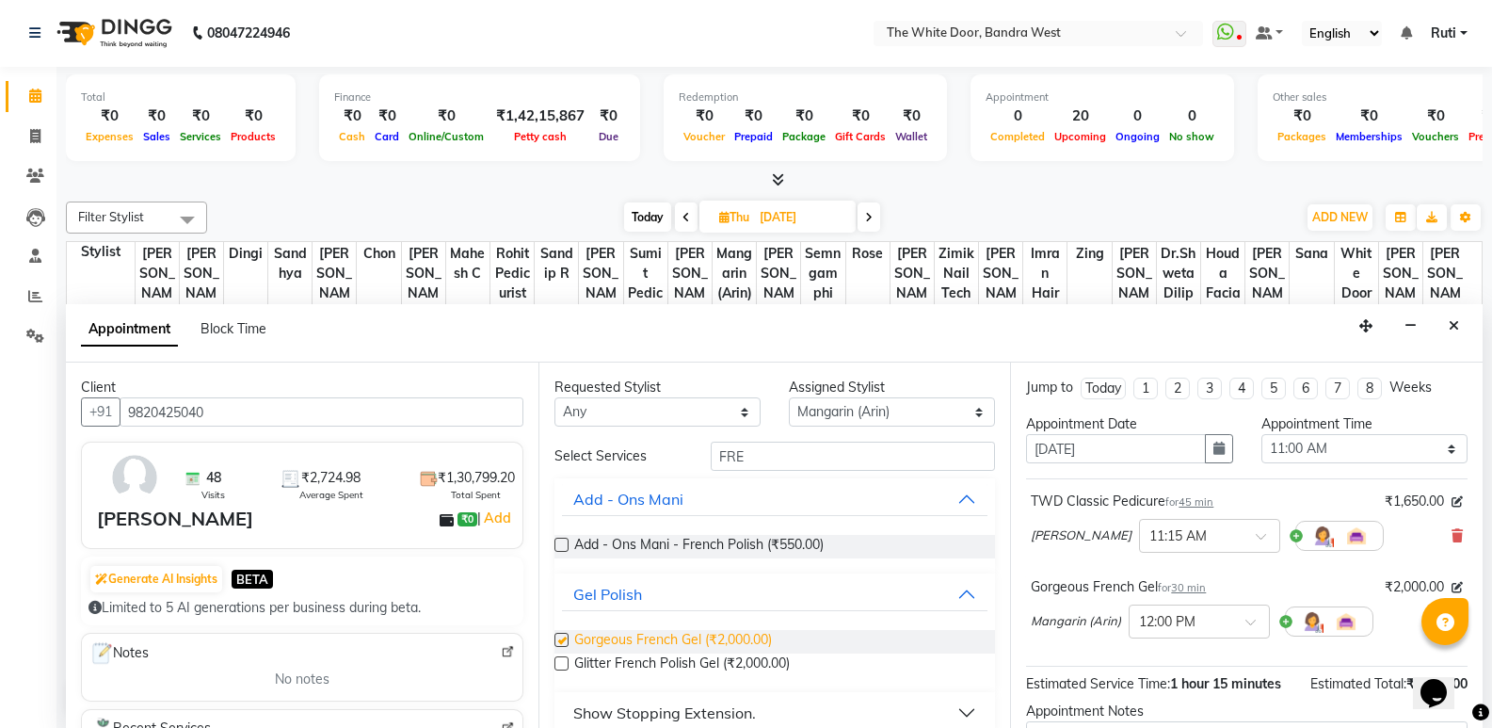
checkbox input "false"
click at [860, 425] on select "Select [PERSON_NAME] Skin [PERSON_NAME] Dingi Dr.Shweta [PERSON_NAME] [PERSON_N…" at bounding box center [892, 411] width 206 height 29
select select "37901"
click at [789, 397] on select "Select [PERSON_NAME] Skin [PERSON_NAME] Dingi Dr.Shweta [PERSON_NAME] [PERSON_N…" at bounding box center [892, 411] width 206 height 29
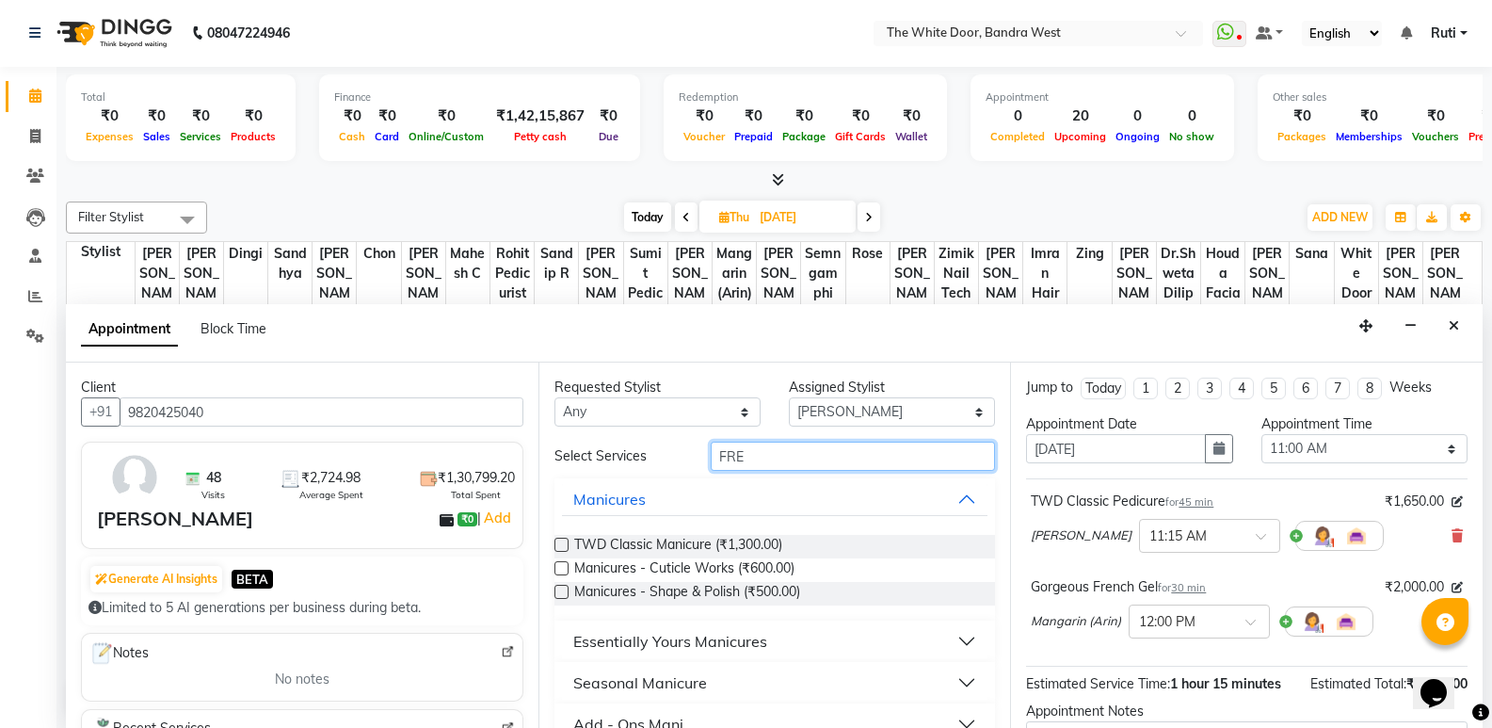
click at [838, 455] on input "FRE" at bounding box center [853, 456] width 284 height 29
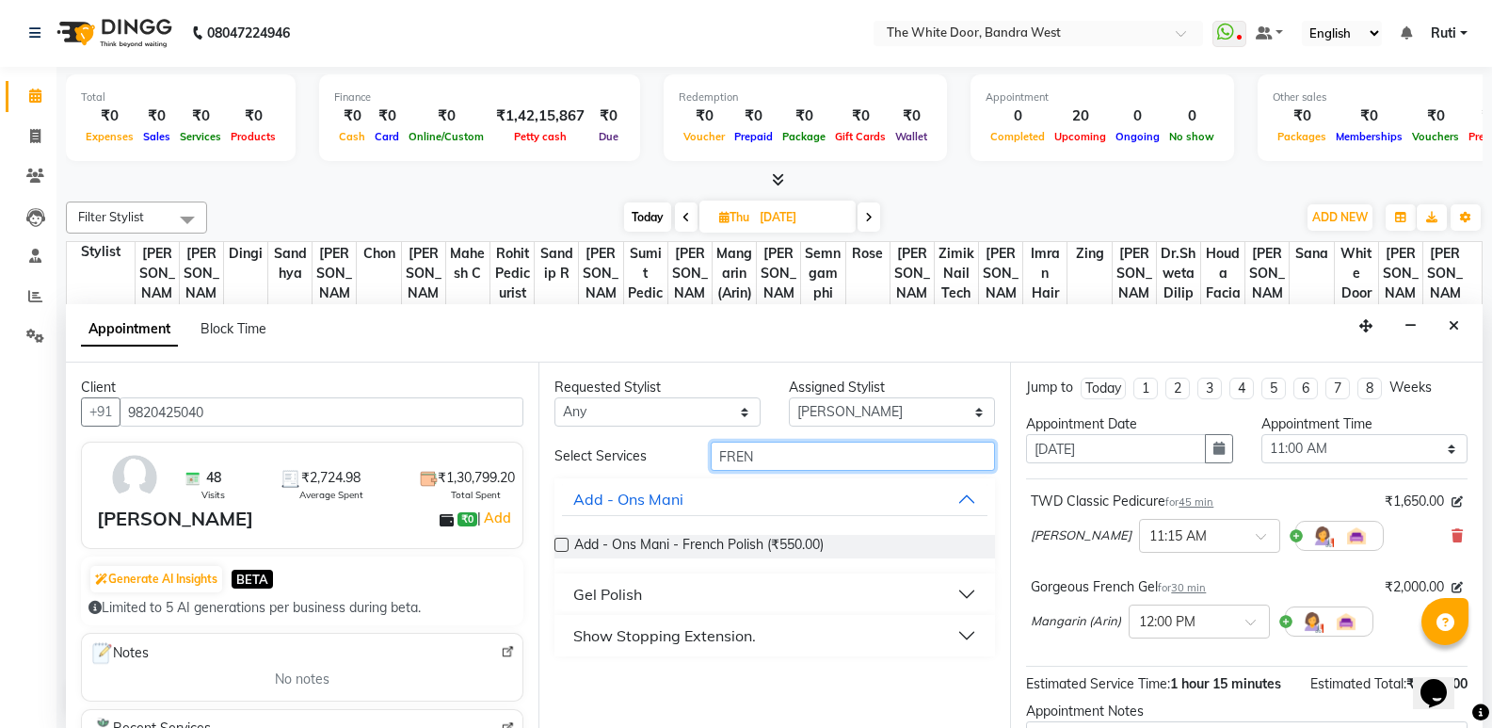
type input "FREN"
click at [759, 596] on button "Gel Polish" at bounding box center [775, 594] width 427 height 34
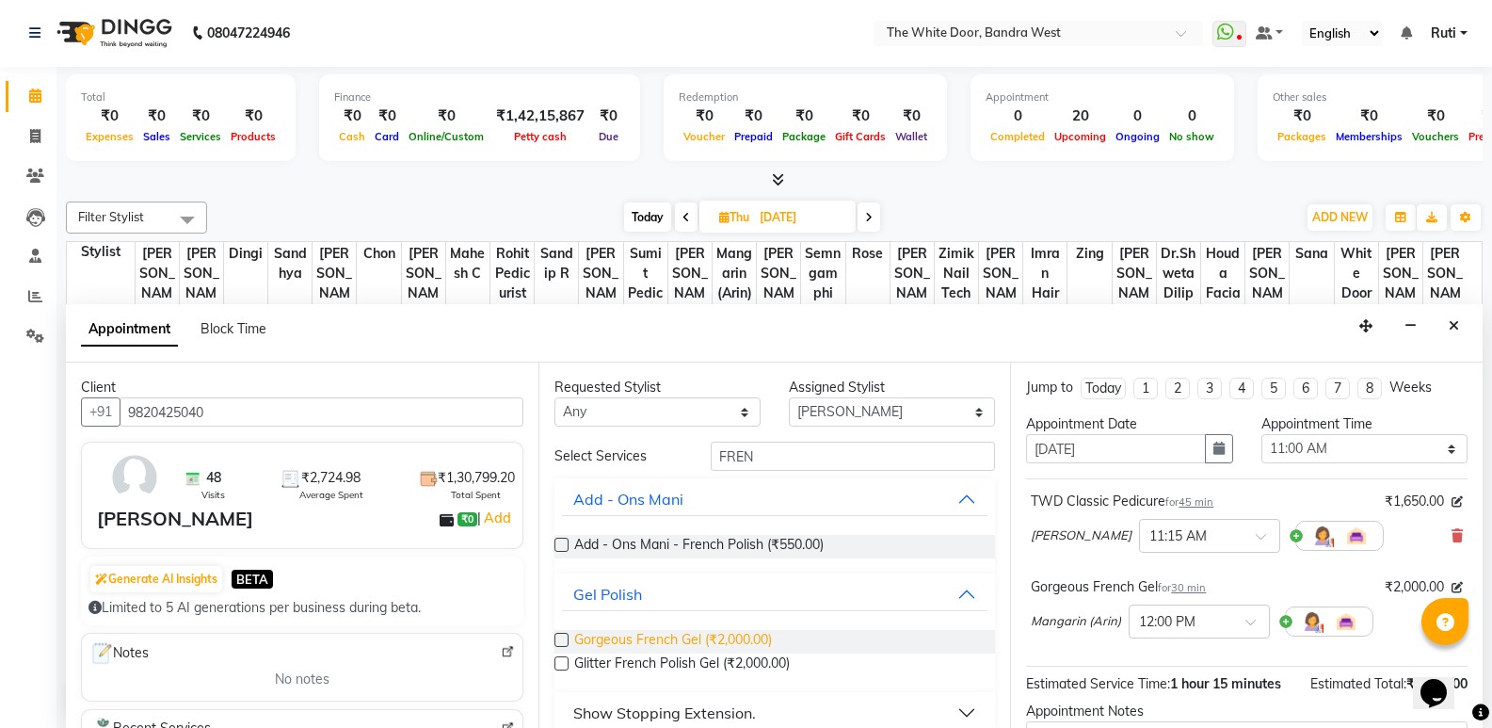
click at [756, 636] on span "Gorgeous French Gel (₹2,000.00)" at bounding box center [673, 642] width 198 height 24
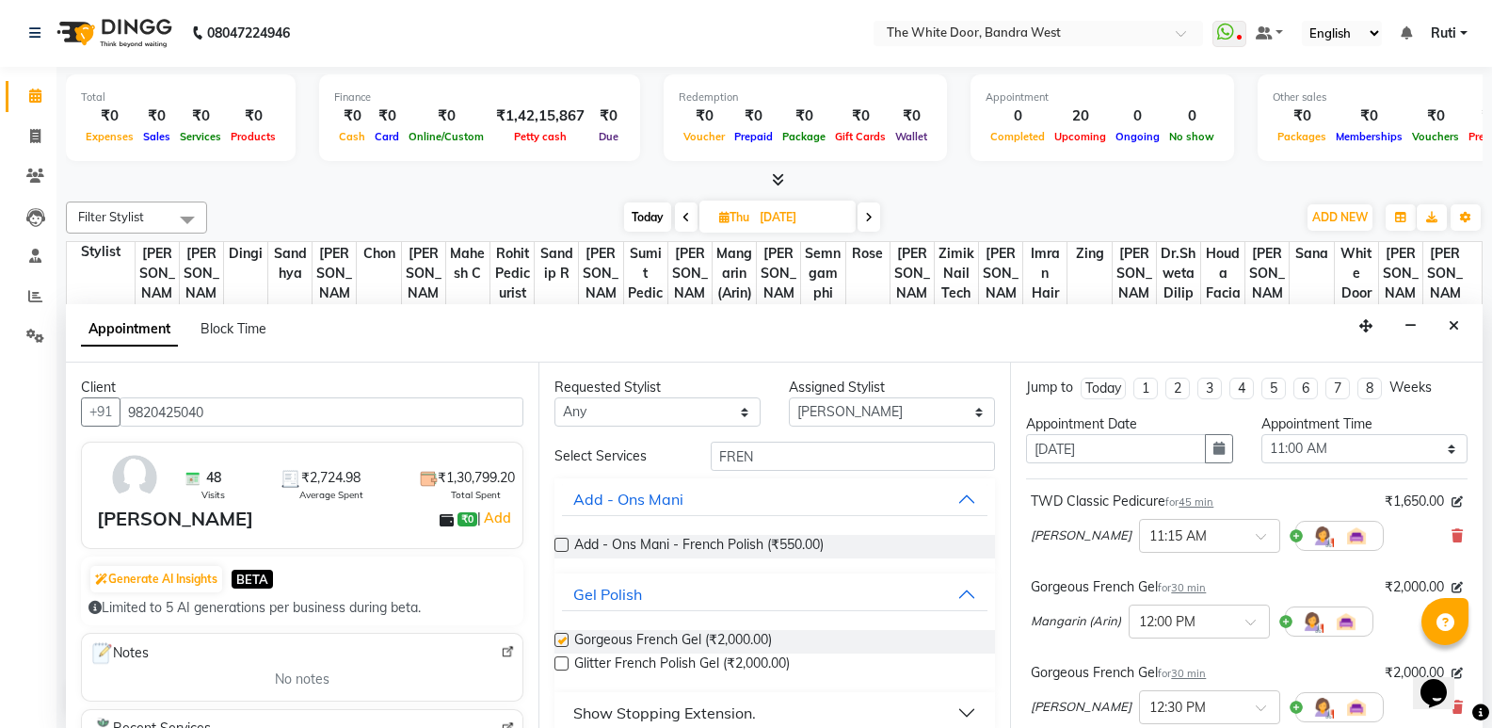
checkbox input "false"
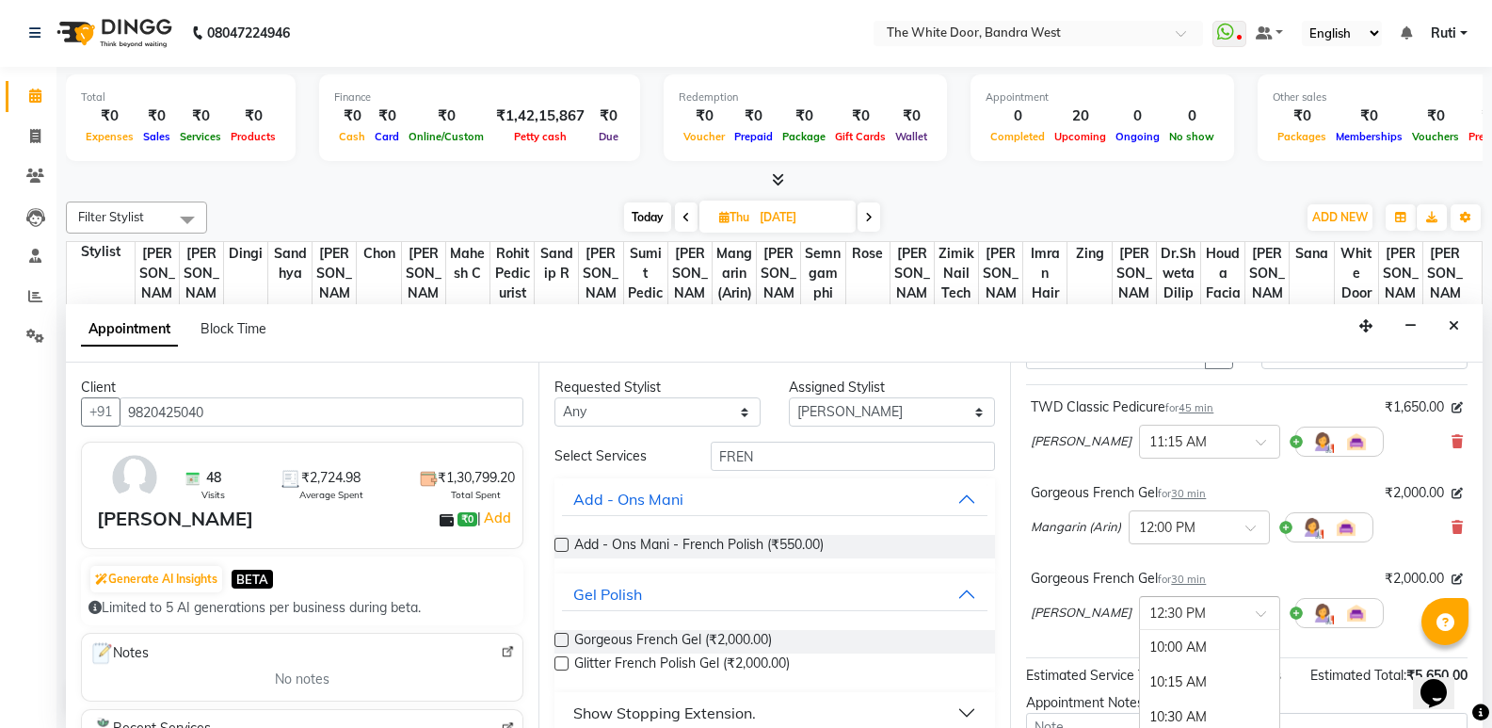
click at [1166, 610] on input "text" at bounding box center [1191, 612] width 83 height 20
click at [1175, 681] on div "12:00 PM" at bounding box center [1209, 671] width 139 height 35
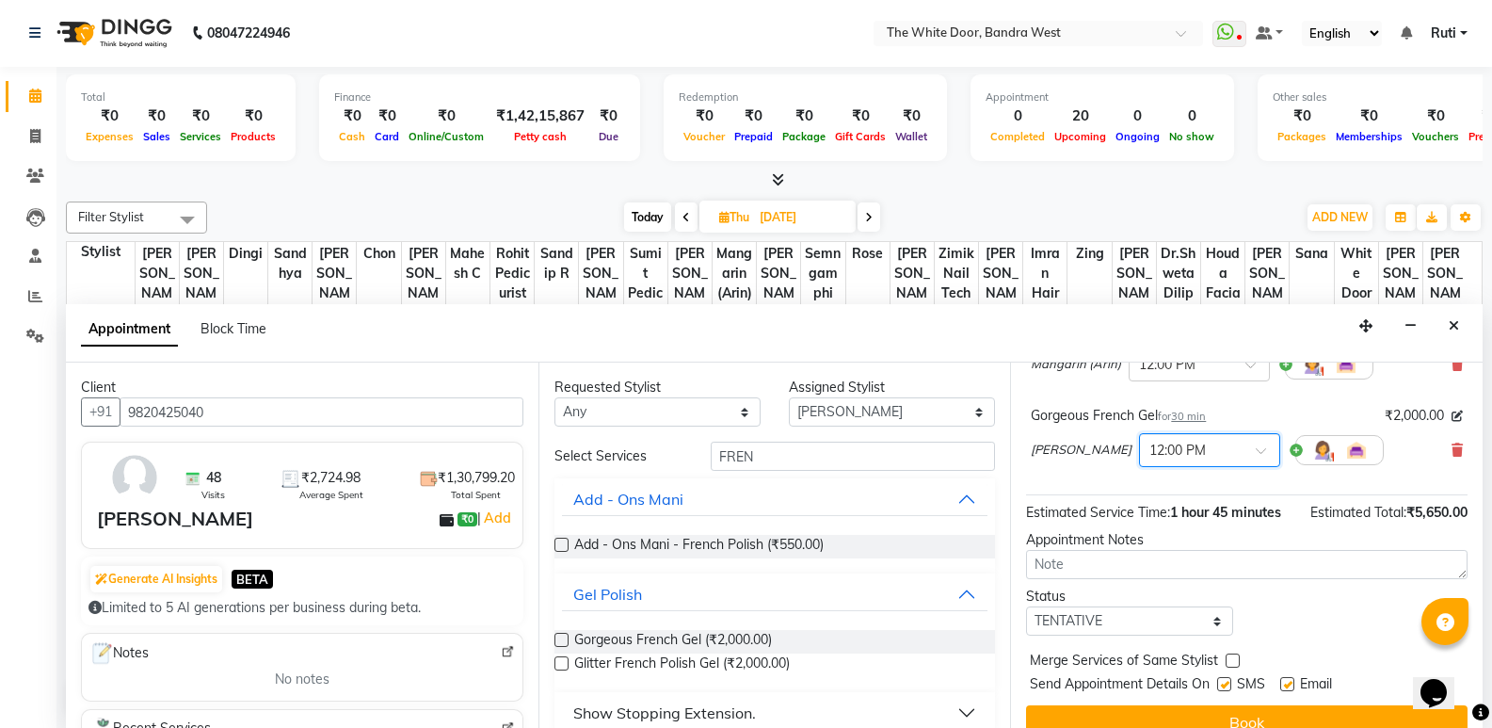
scroll to position [282, 0]
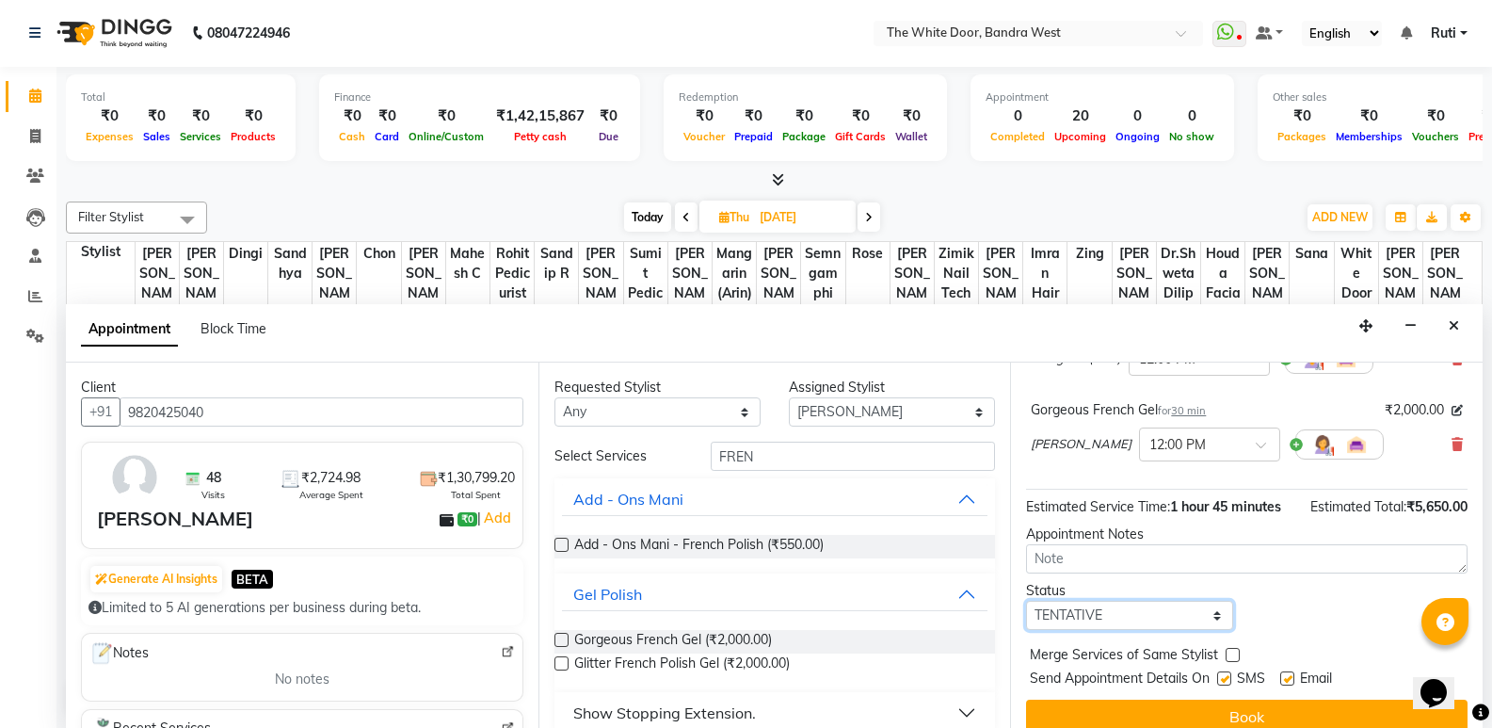
click at [1114, 608] on select "Select TENTATIVE CONFIRM UPCOMING" at bounding box center [1129, 615] width 206 height 29
select select "confirm booking"
click at [1026, 601] on select "Select TENTATIVE CONFIRM UPCOMING" at bounding box center [1129, 615] width 206 height 29
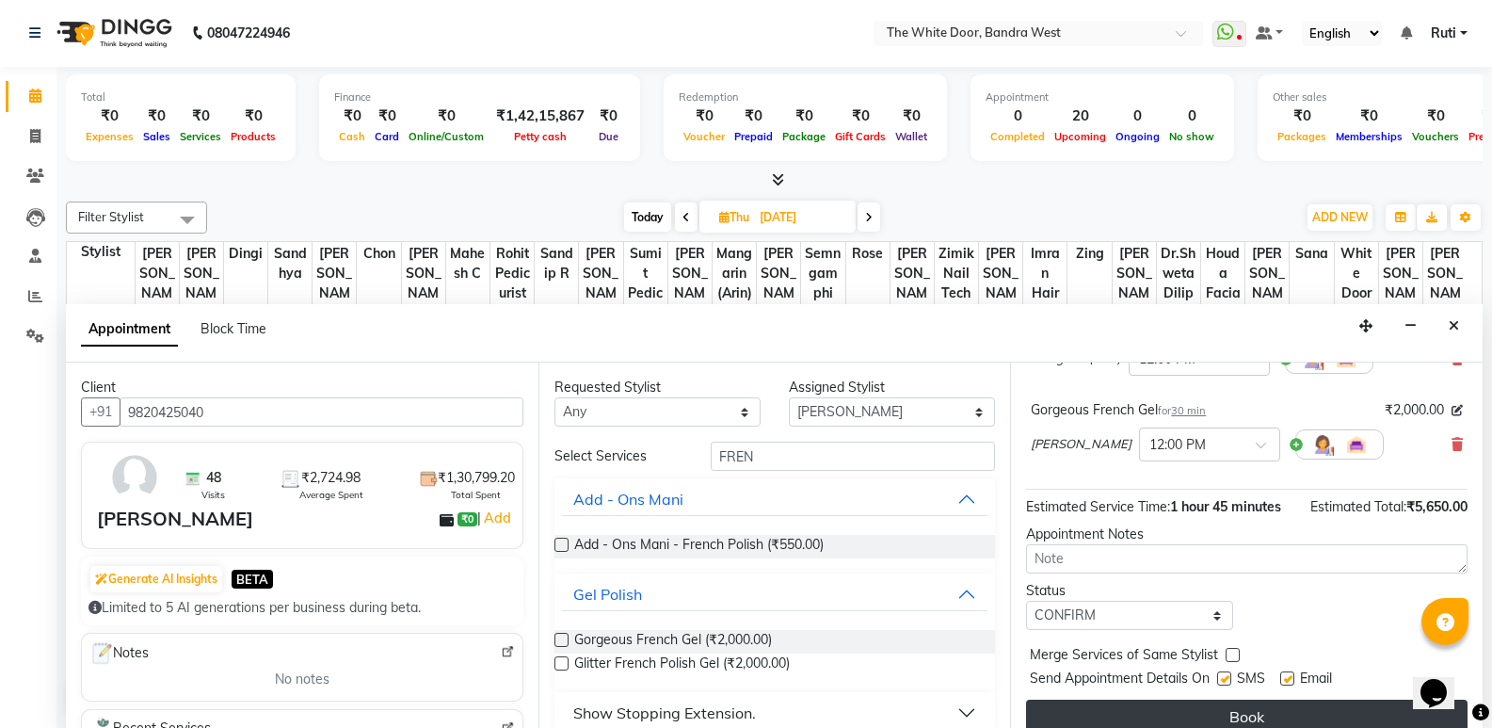
click at [1121, 722] on button "Book" at bounding box center [1247, 717] width 442 height 34
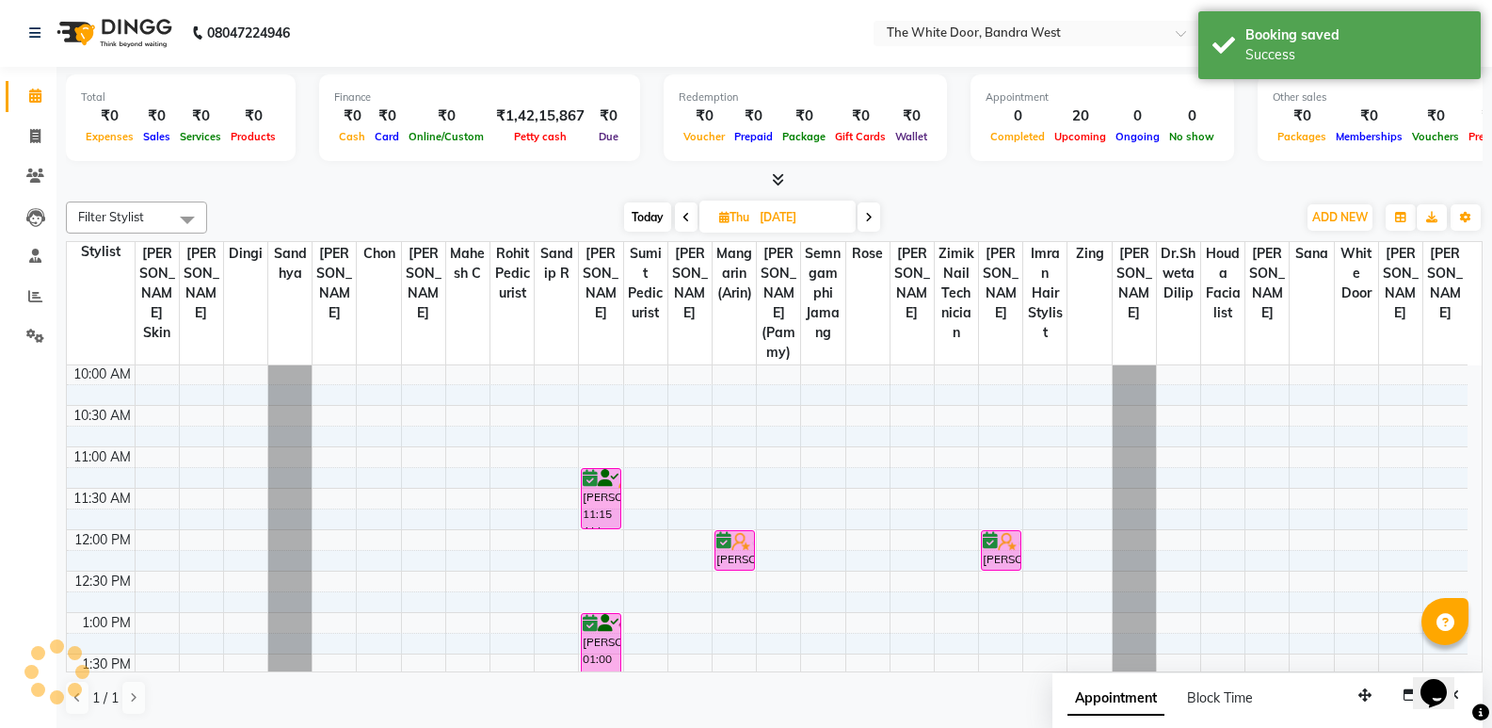
scroll to position [0, 0]
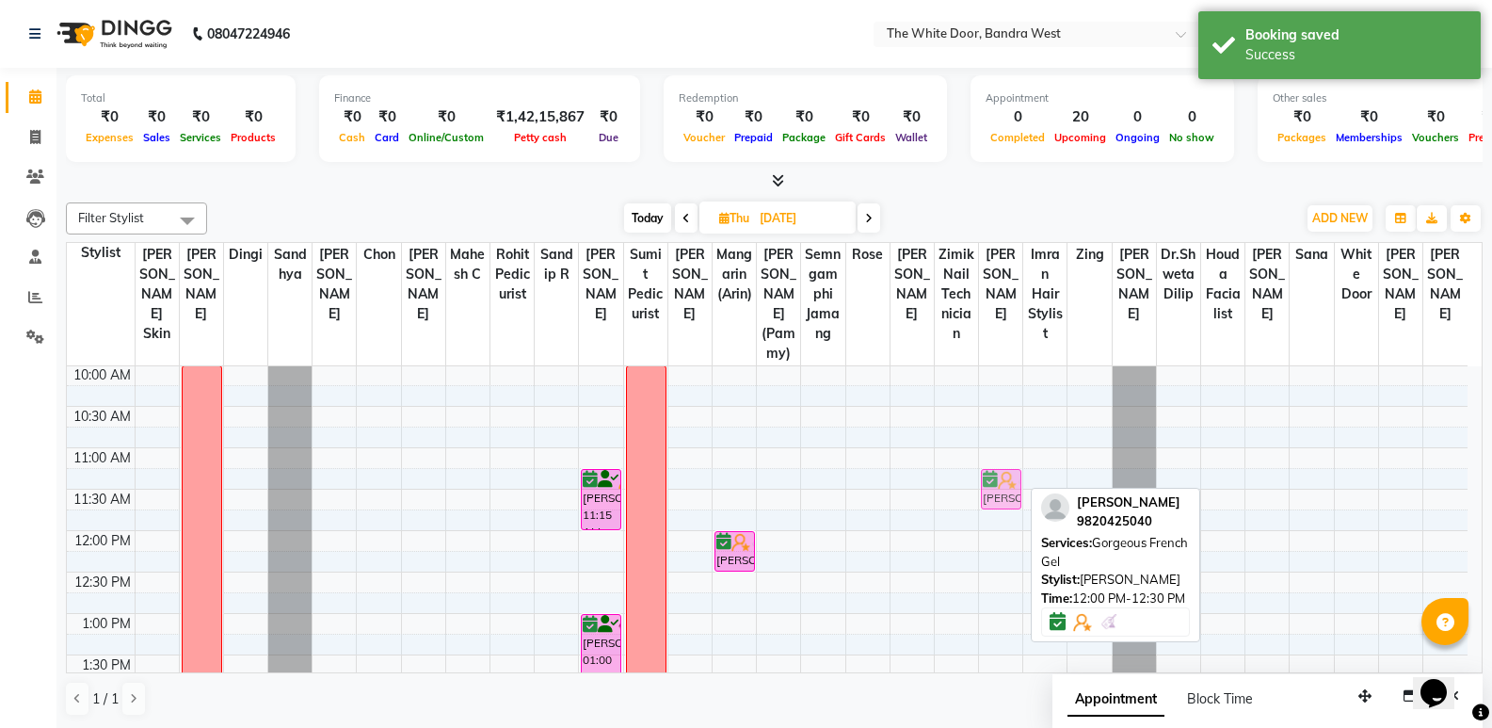
drag, startPoint x: 996, startPoint y: 576, endPoint x: 1005, endPoint y: 510, distance: 66.4
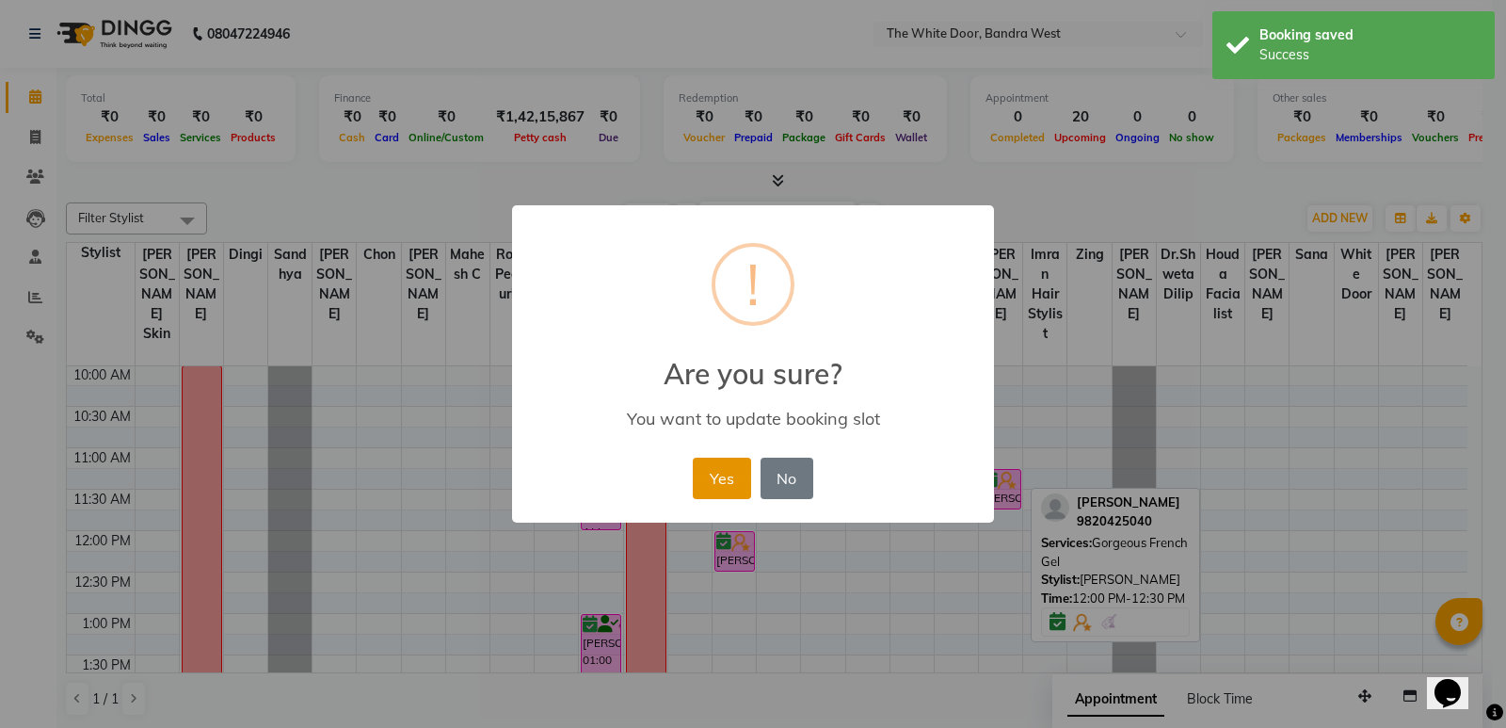
click at [749, 480] on button "Yes" at bounding box center [721, 478] width 57 height 41
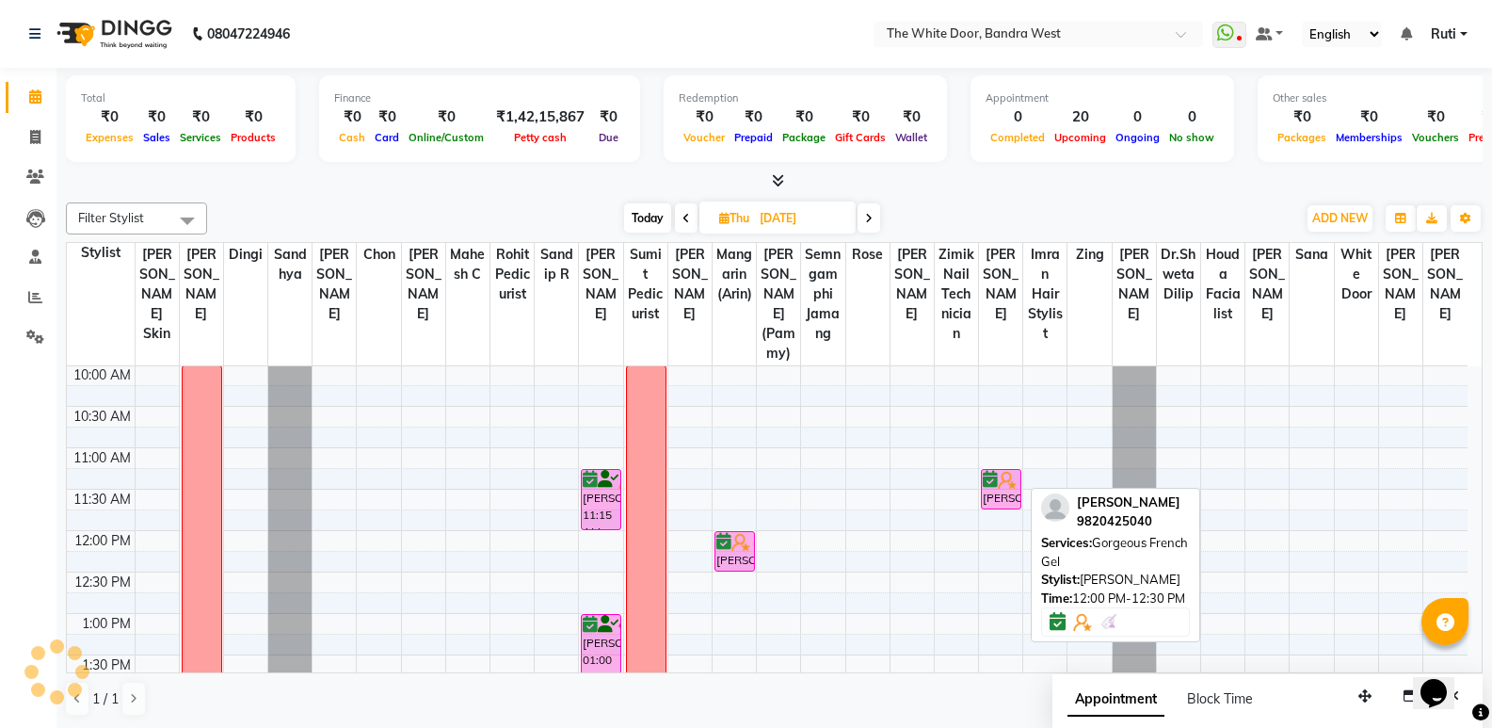
click at [642, 218] on span "Today" at bounding box center [647, 217] width 47 height 29
type input "01-10-2025"
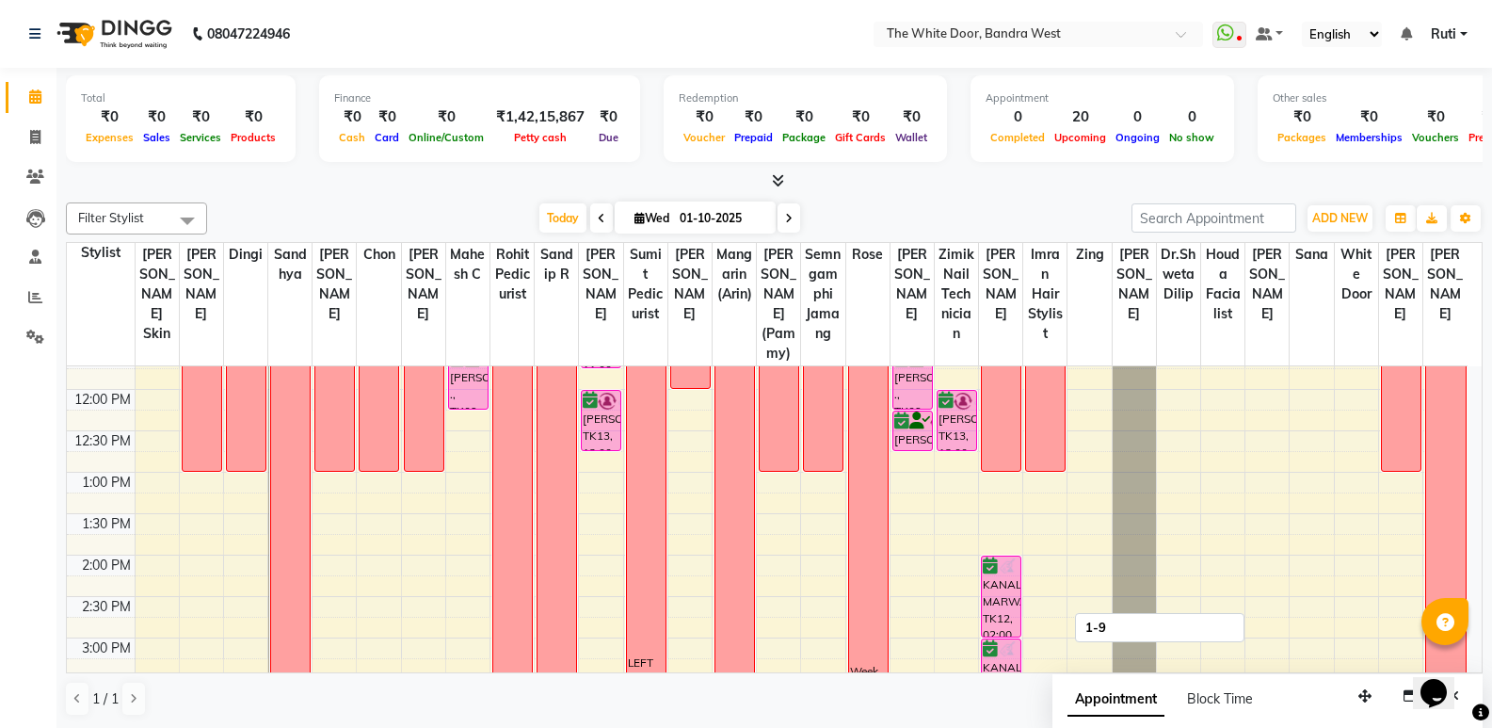
scroll to position [282, 0]
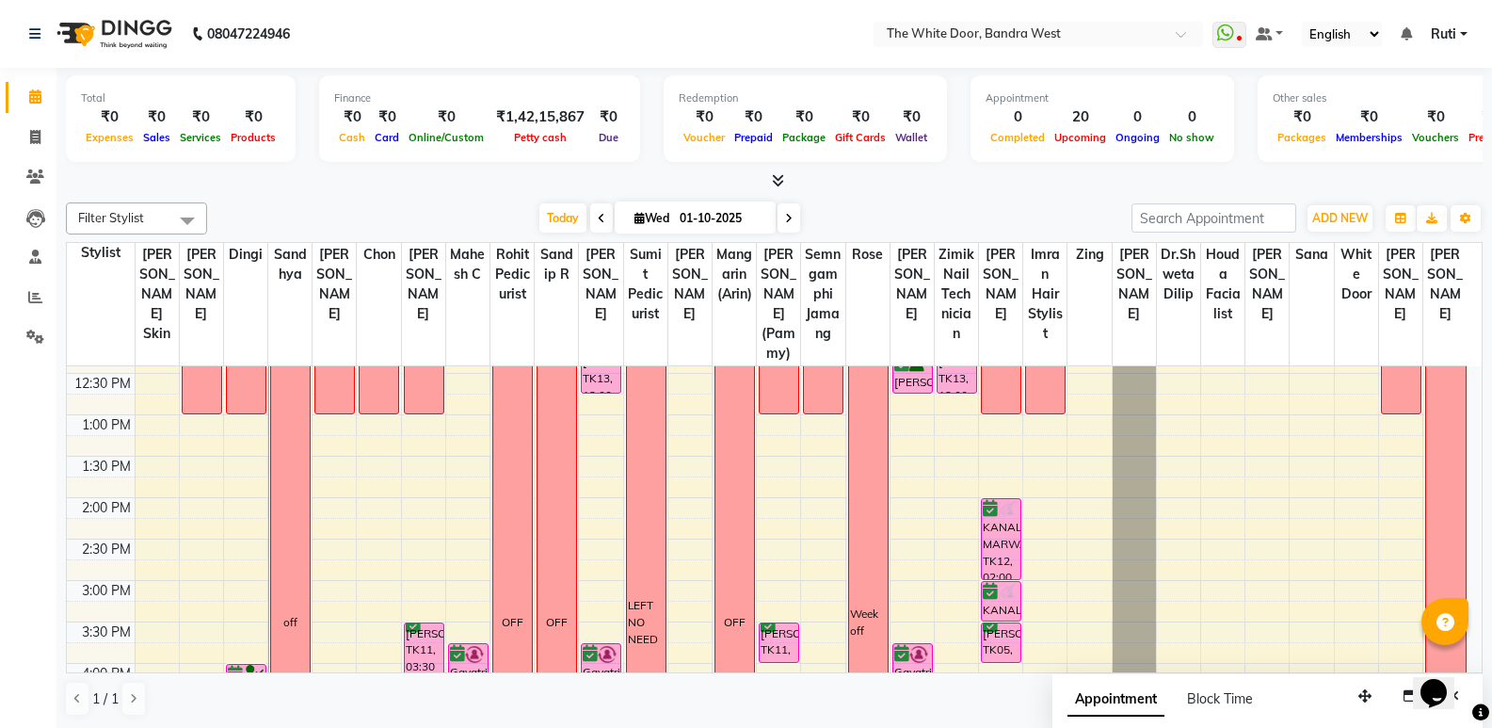
click at [484, 489] on div "9:00 AM 9:30 AM 10:00 AM 10:30 AM 11:00 AM 11:30 AM 12:00 PM 12:30 PM 1:00 PM 1…" at bounding box center [767, 622] width 1401 height 1076
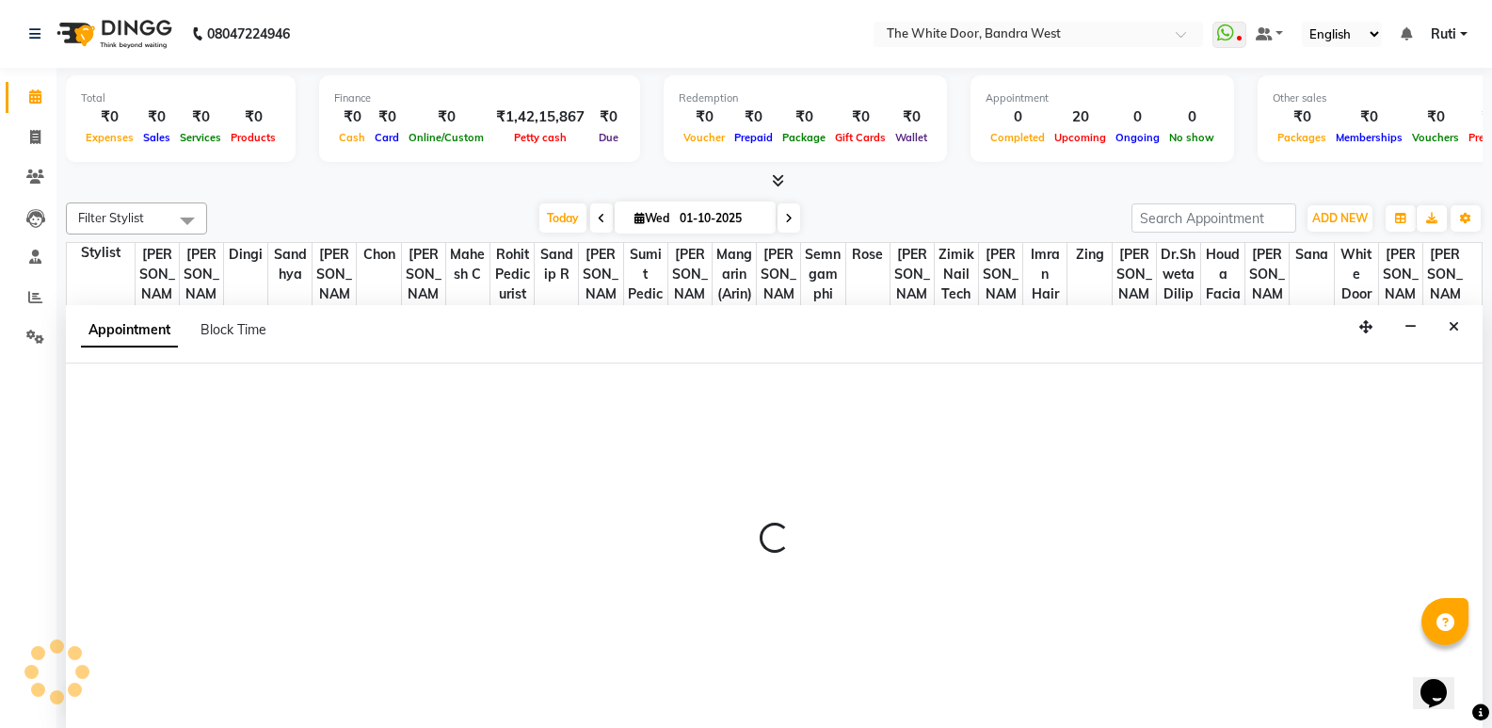
select select "20535"
select select "tentative"
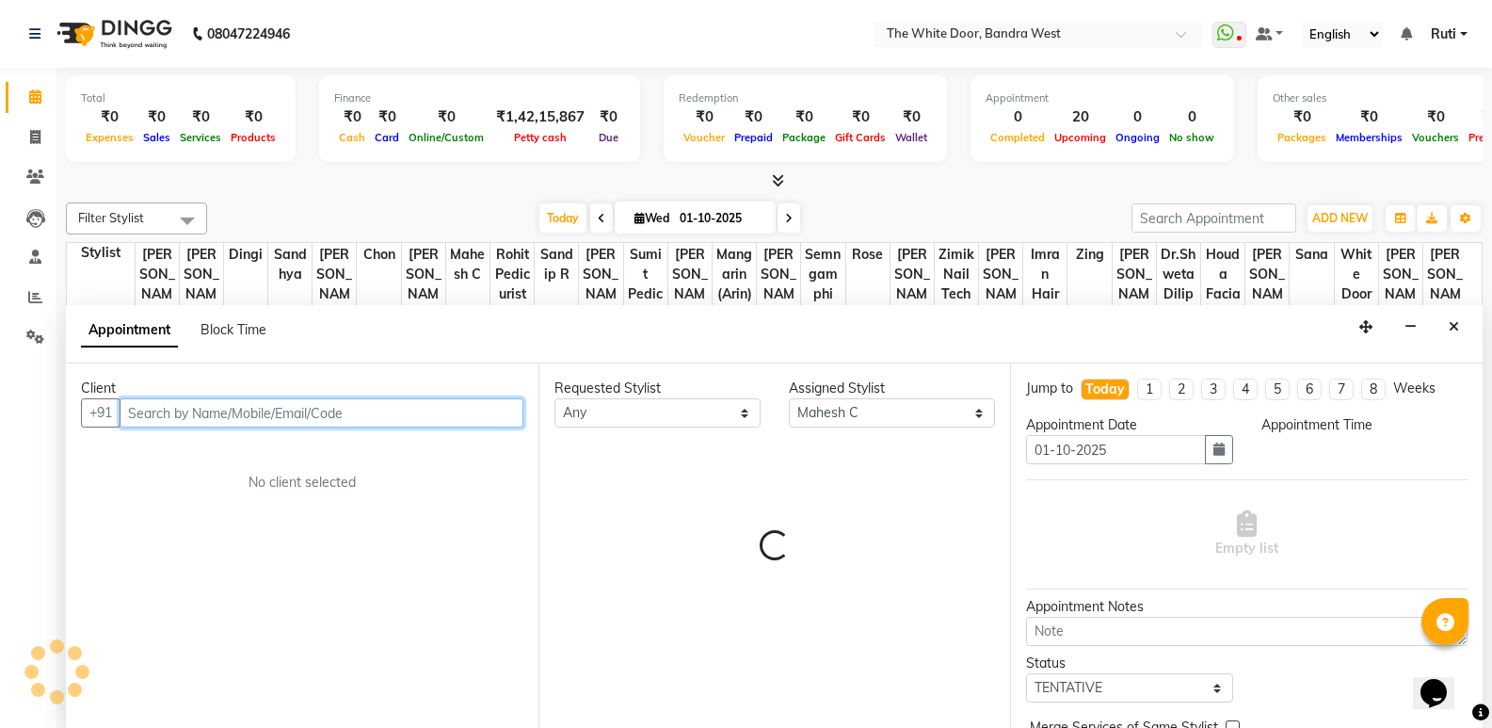
scroll to position [1, 0]
select select "810"
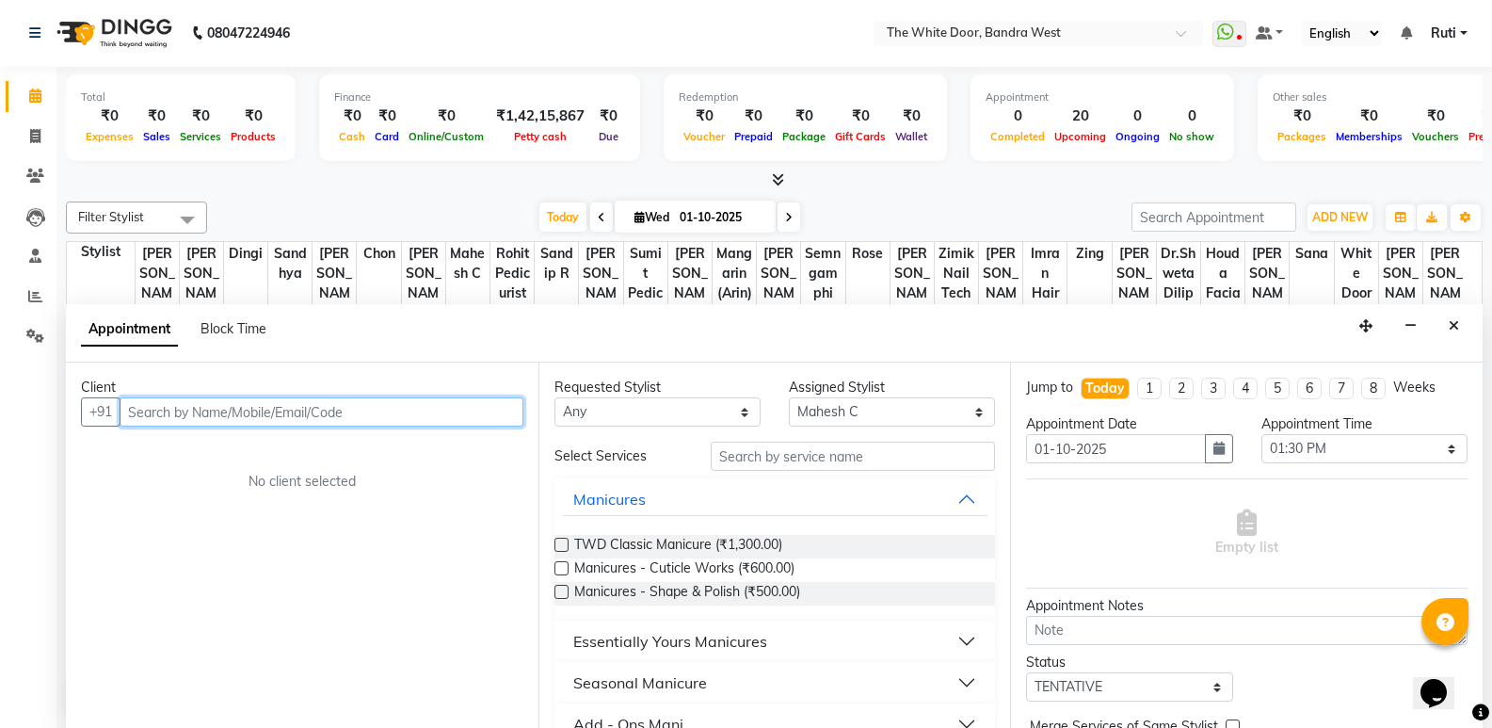
paste input "98216 66699"
click at [174, 403] on input "98216 66699" at bounding box center [283, 411] width 326 height 29
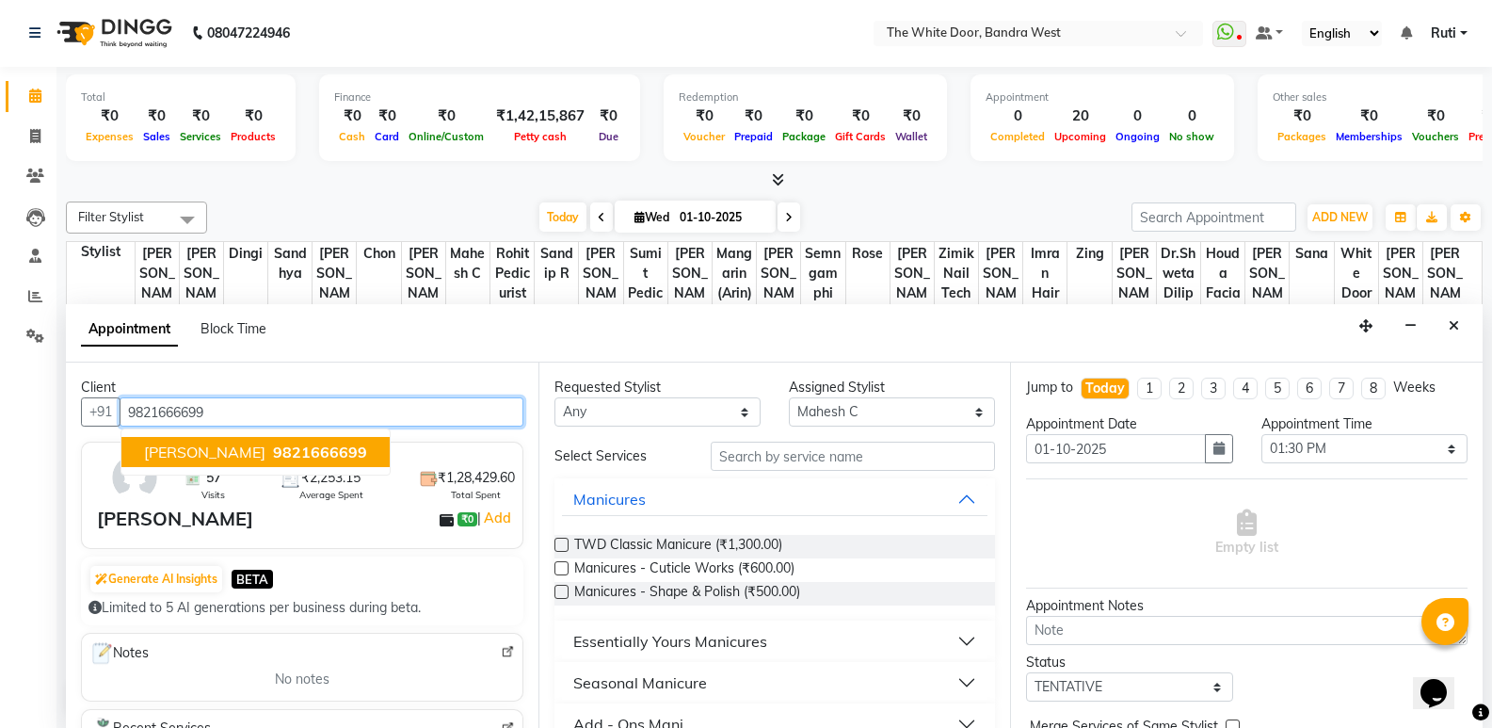
click at [223, 449] on span "[PERSON_NAME]" at bounding box center [204, 452] width 121 height 19
type input "9821666699"
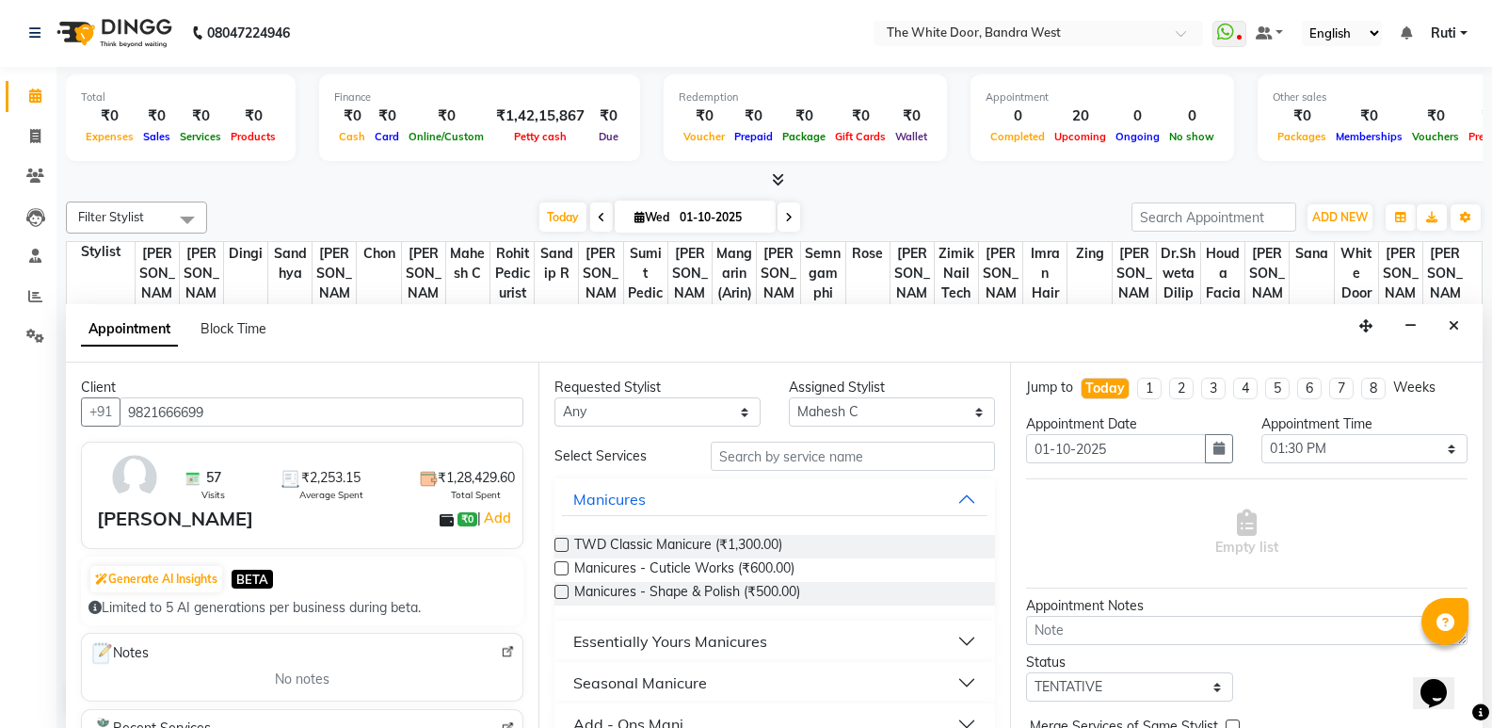
click at [765, 414] on div "Requested Stylist Any [PERSON_NAME] Skin [PERSON_NAME] Dingi Dr.Shweta [PERSON_…" at bounding box center [657, 402] width 234 height 49
click at [734, 416] on select "Any [PERSON_NAME] Skin [PERSON_NAME] Dingi Dr.Shweta [PERSON_NAME] [PERSON_NAME…" at bounding box center [658, 411] width 206 height 29
select select "20535"
click at [807, 464] on div "Requested Stylist Any [PERSON_NAME] Skin [PERSON_NAME] Dingi Dr.Shweta [PERSON_…" at bounding box center [775, 544] width 473 height 365
click at [806, 463] on input "text" at bounding box center [853, 456] width 284 height 29
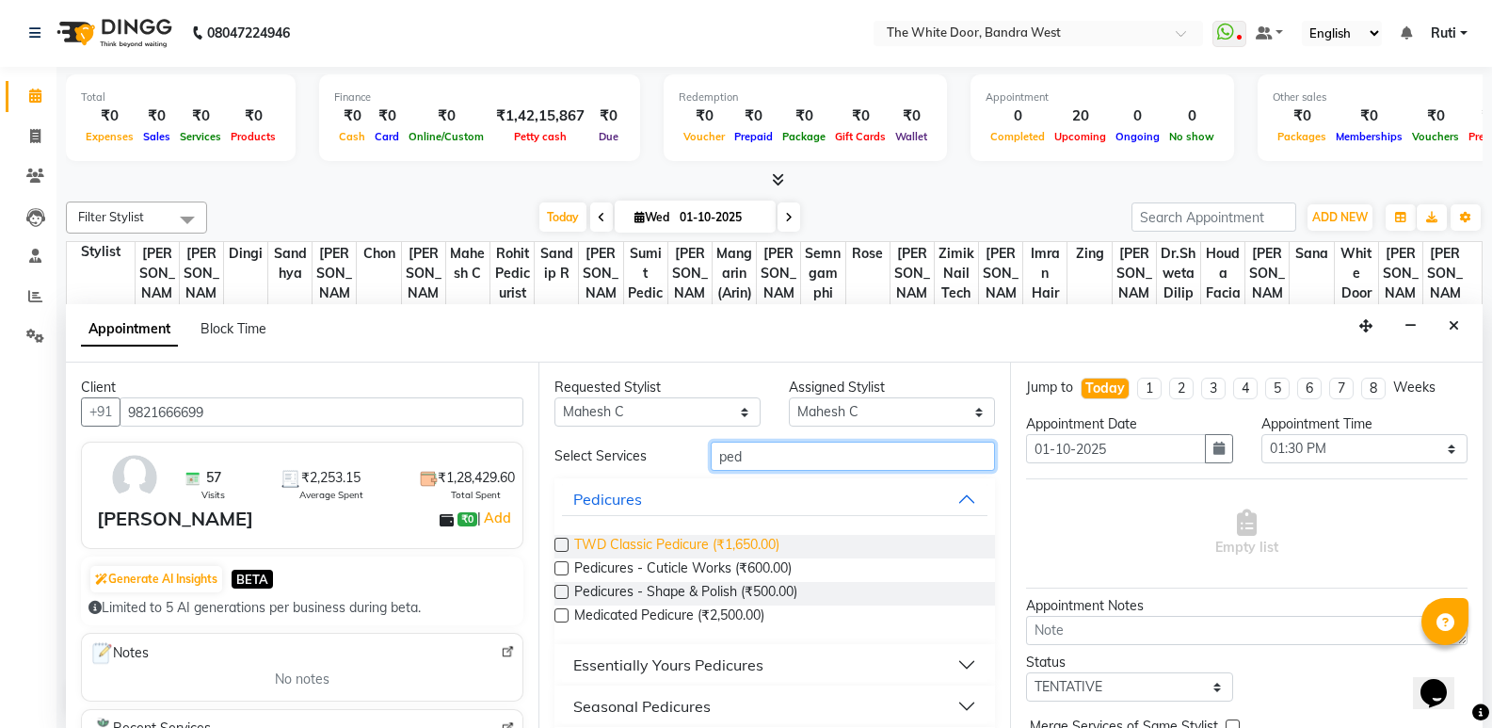
type input "ped"
click at [695, 538] on span "TWD Classic Pedicure (₹1,650.00)" at bounding box center [676, 547] width 205 height 24
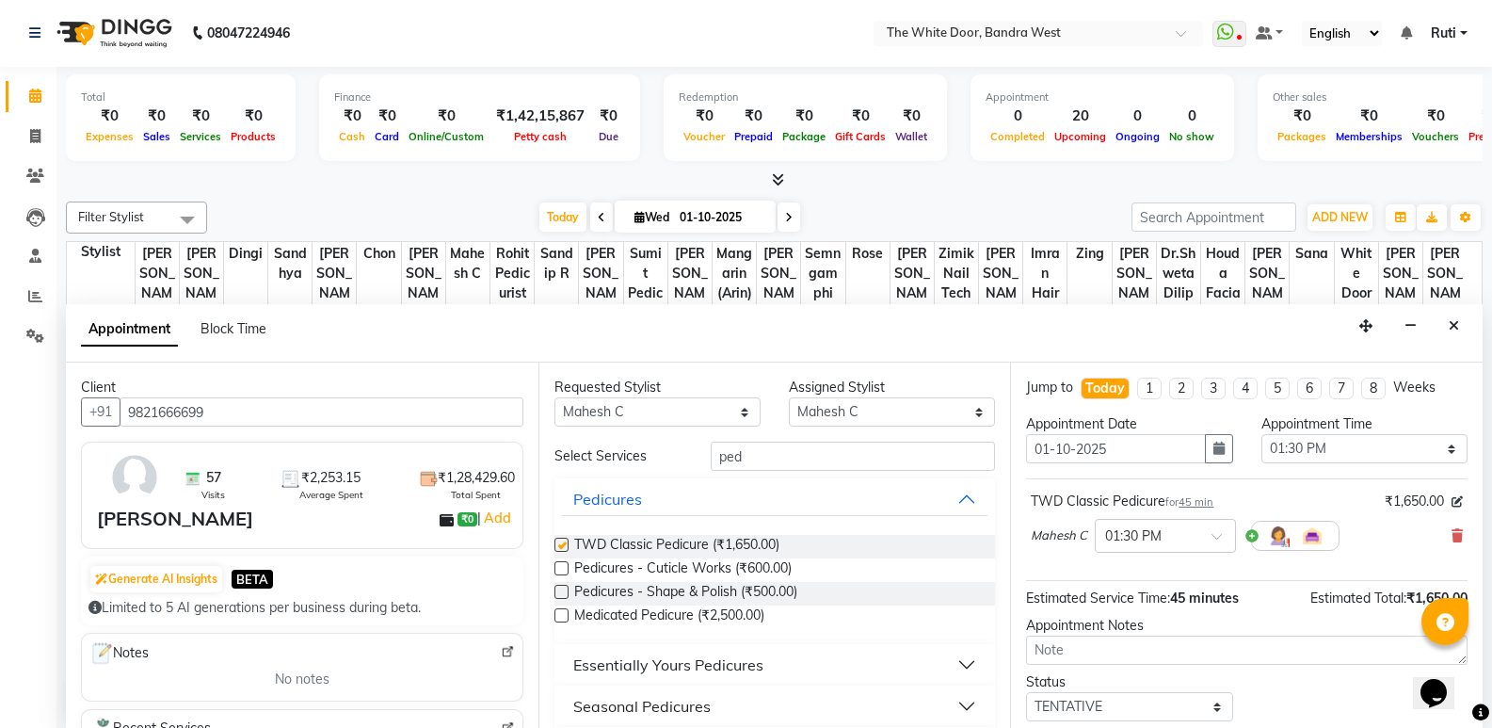
checkbox input "false"
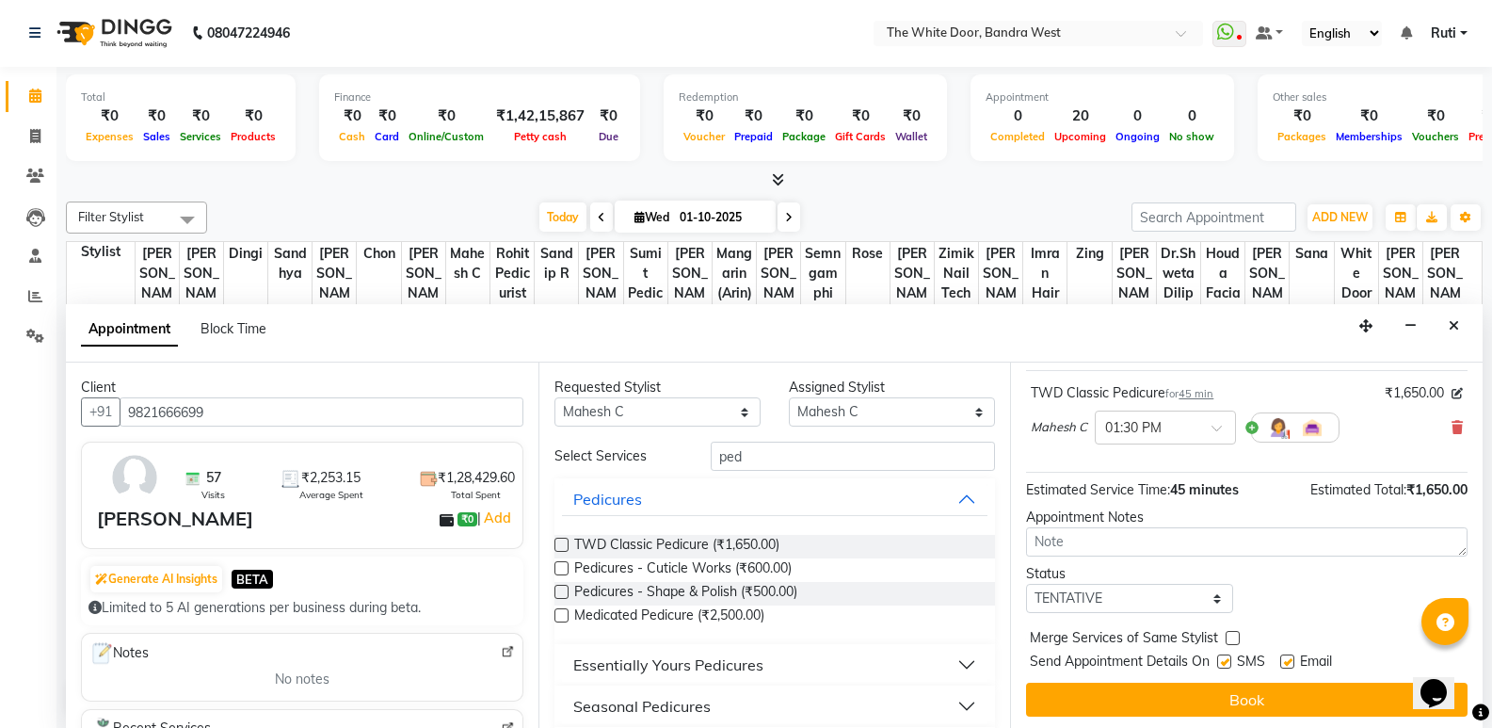
scroll to position [112, 0]
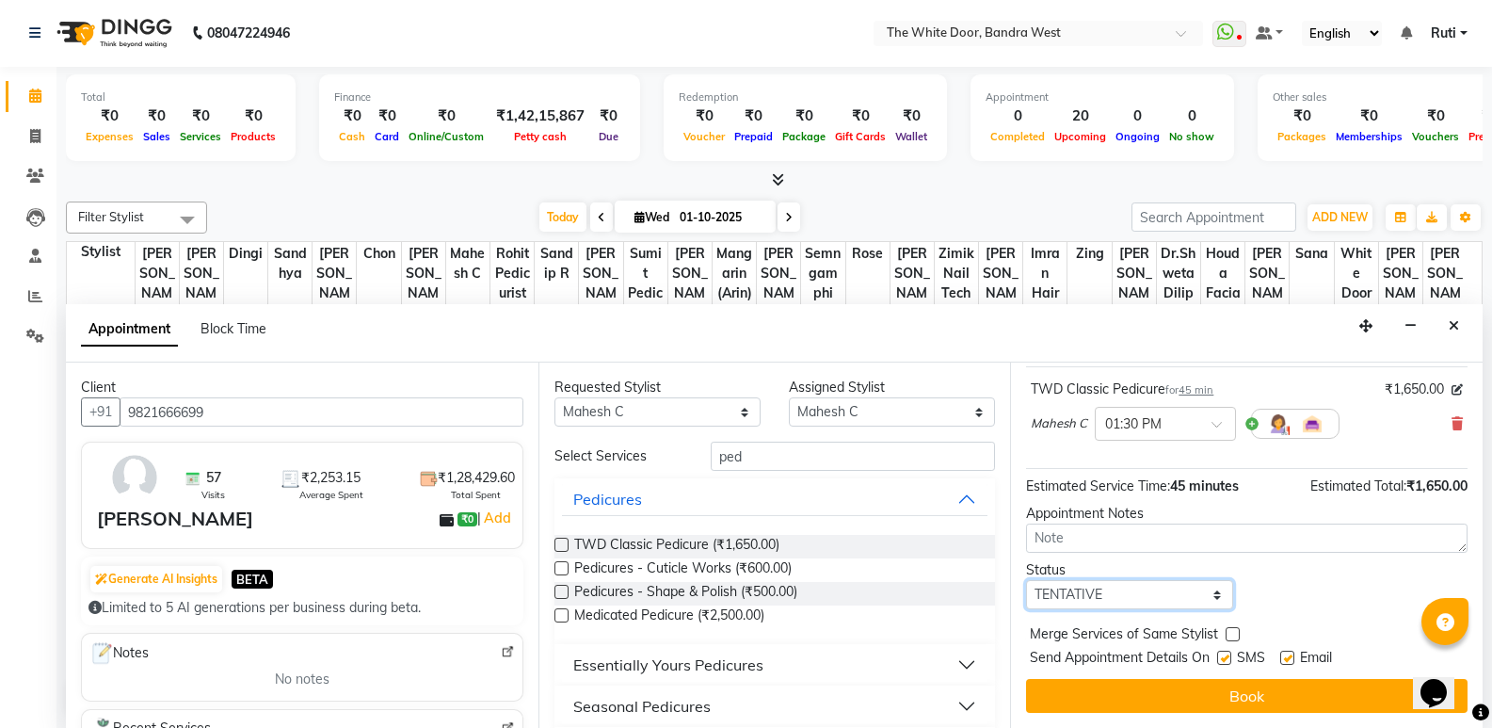
click at [1134, 590] on select "Select TENTATIVE CONFIRM CHECK-IN UPCOMING" at bounding box center [1129, 594] width 206 height 29
select select "confirm booking"
click at [1026, 580] on select "Select TENTATIVE CONFIRM CHECK-IN UPCOMING" at bounding box center [1129, 594] width 206 height 29
click at [1142, 678] on div "Jump to [DATE] 1 2 3 4 5 6 7 8 Weeks Appointment Date [DATE] Appointment Time S…" at bounding box center [1246, 544] width 473 height 365
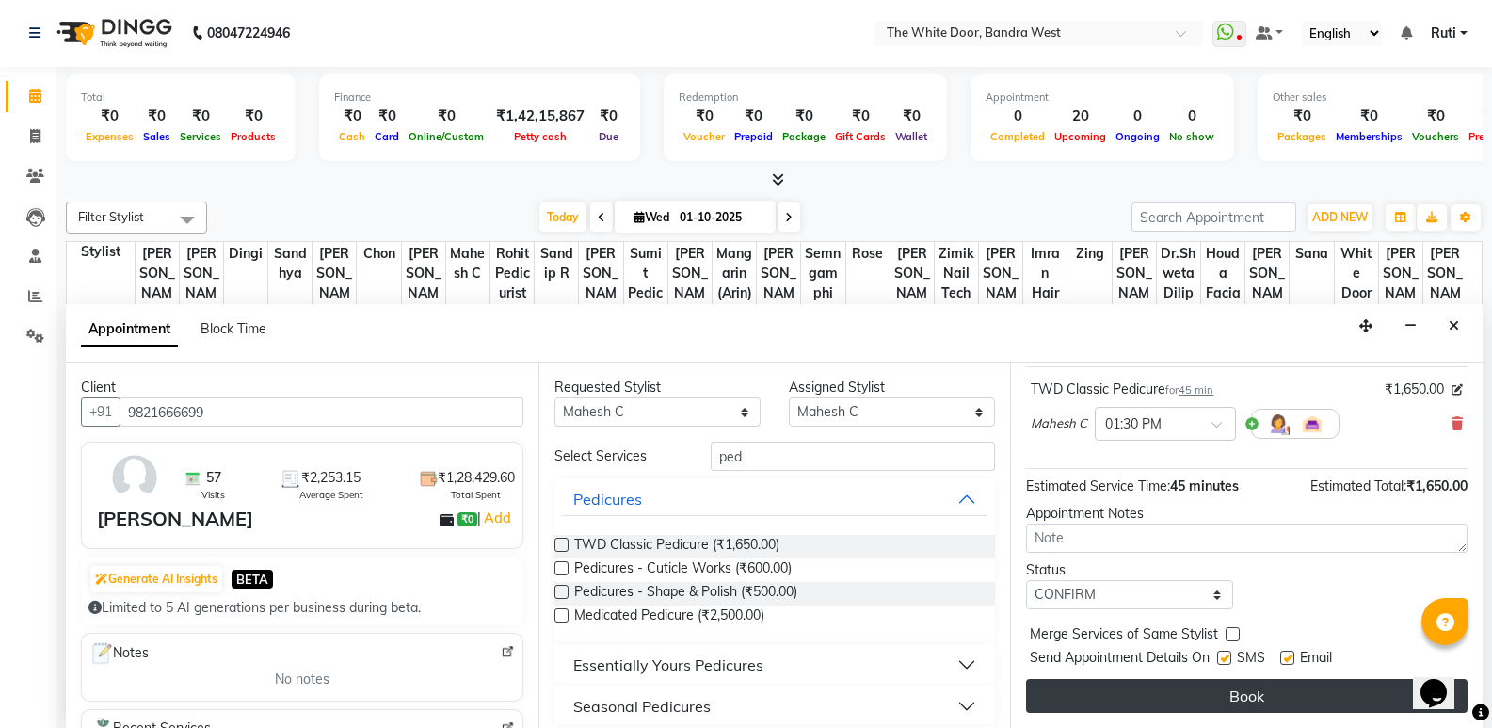
click at [1142, 686] on button "Book" at bounding box center [1247, 696] width 442 height 34
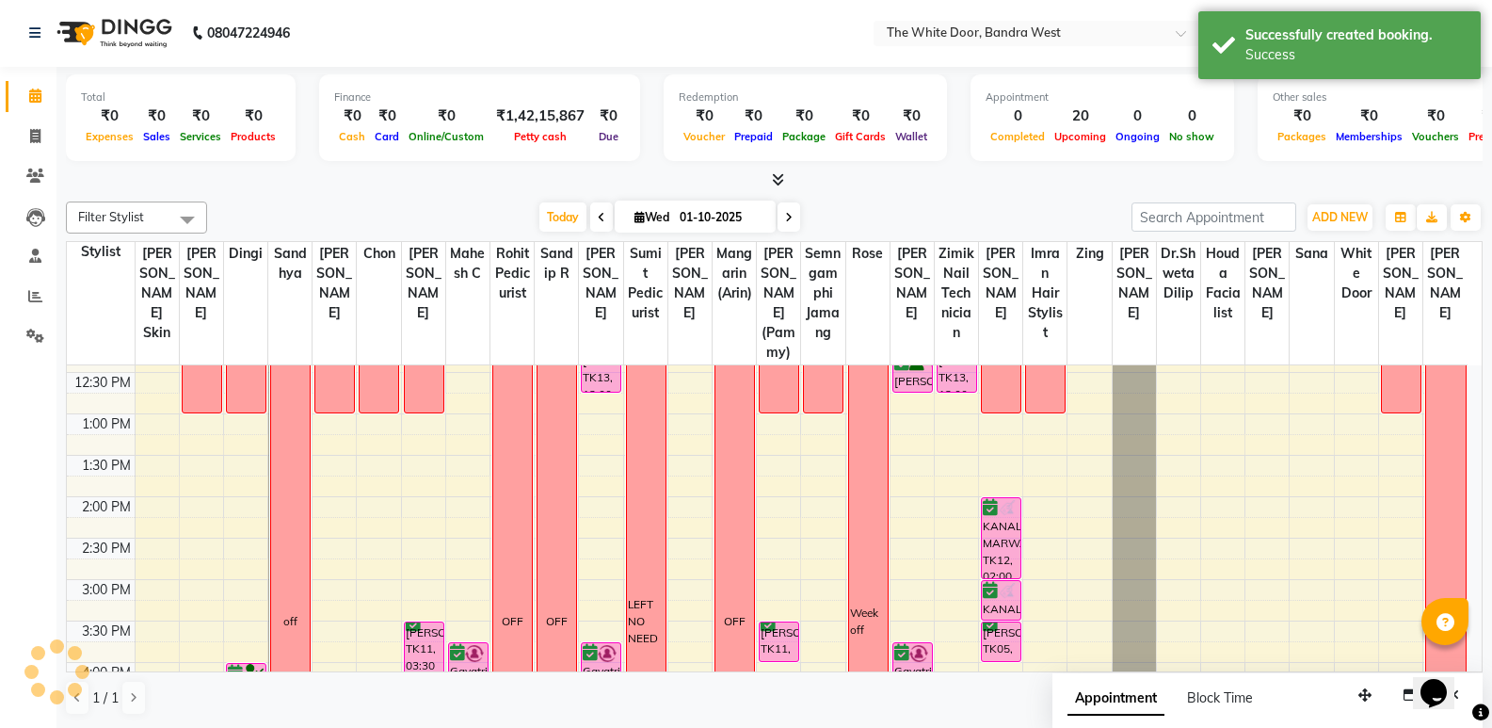
scroll to position [0, 0]
click at [545, 226] on span "Today" at bounding box center [562, 217] width 47 height 29
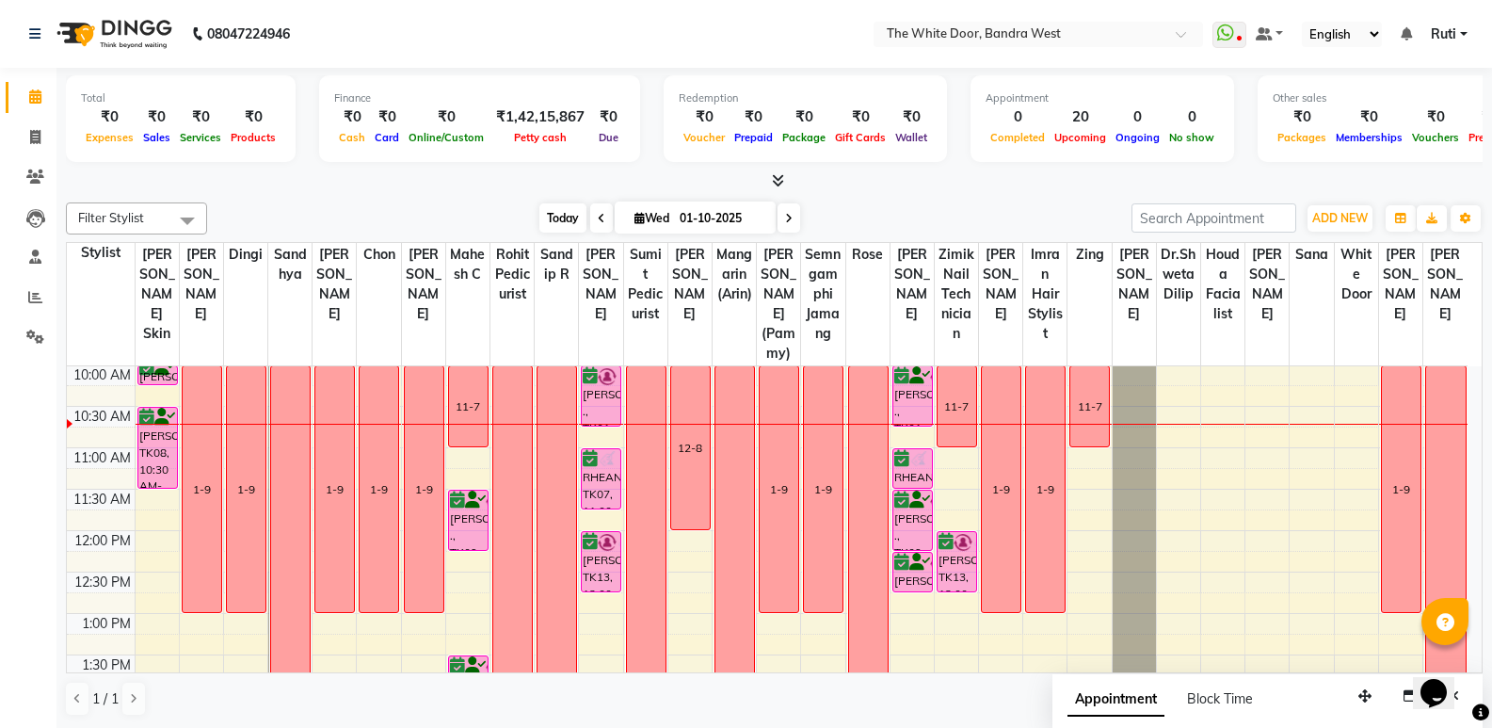
click at [539, 217] on span "Today" at bounding box center [562, 217] width 47 height 29
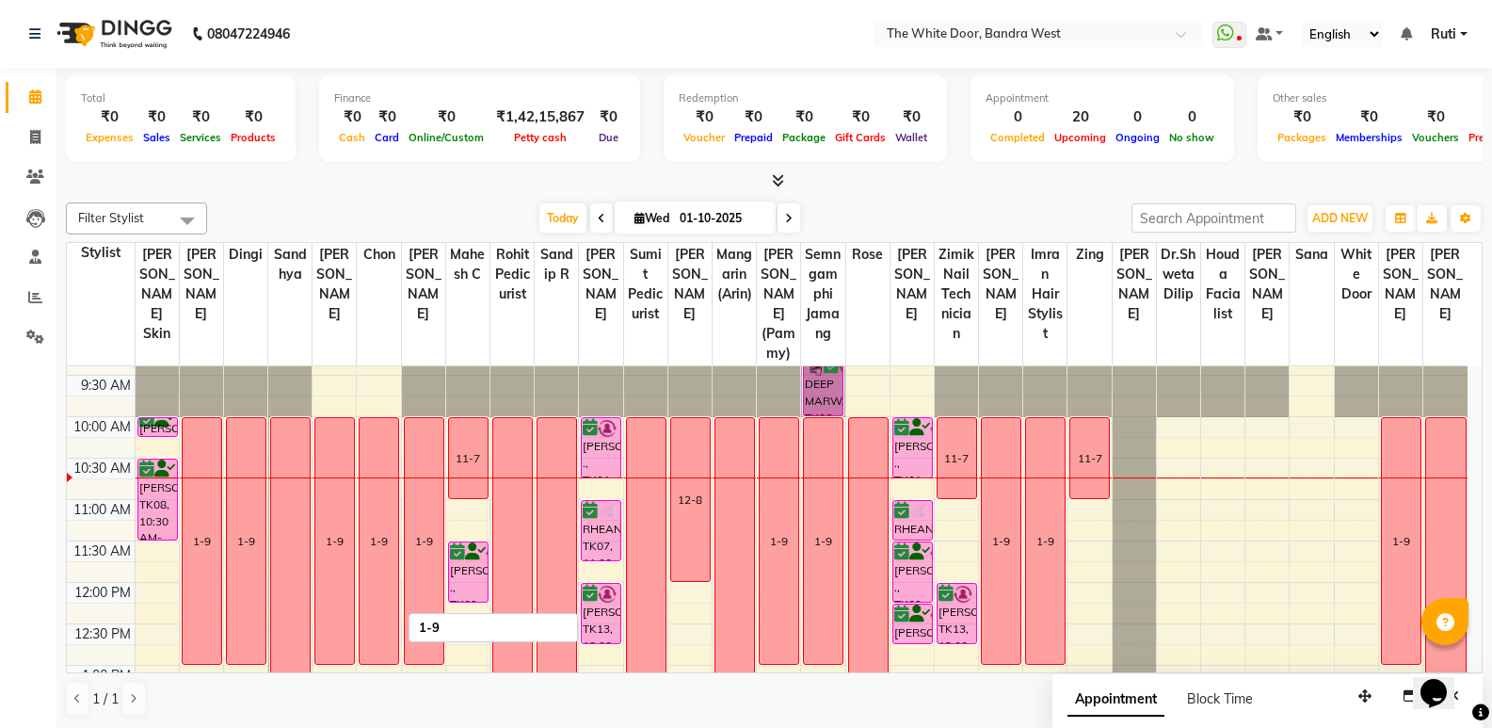
scroll to position [0, 0]
